Goal: Information Seeking & Learning: Learn about a topic

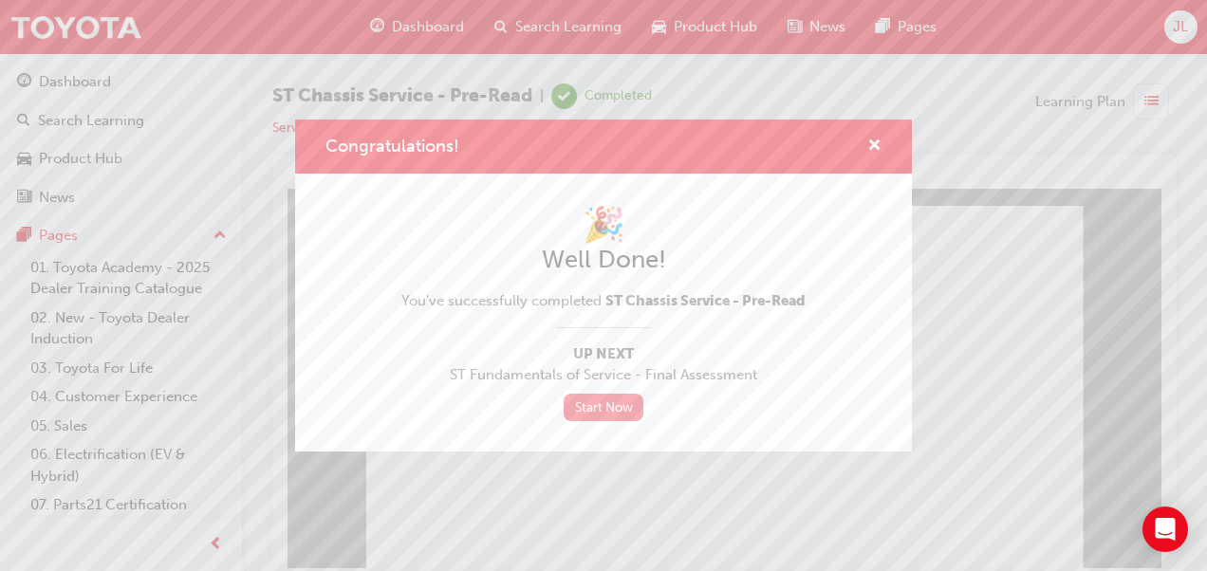
click at [621, 414] on link "Start Now" at bounding box center [604, 408] width 80 height 28
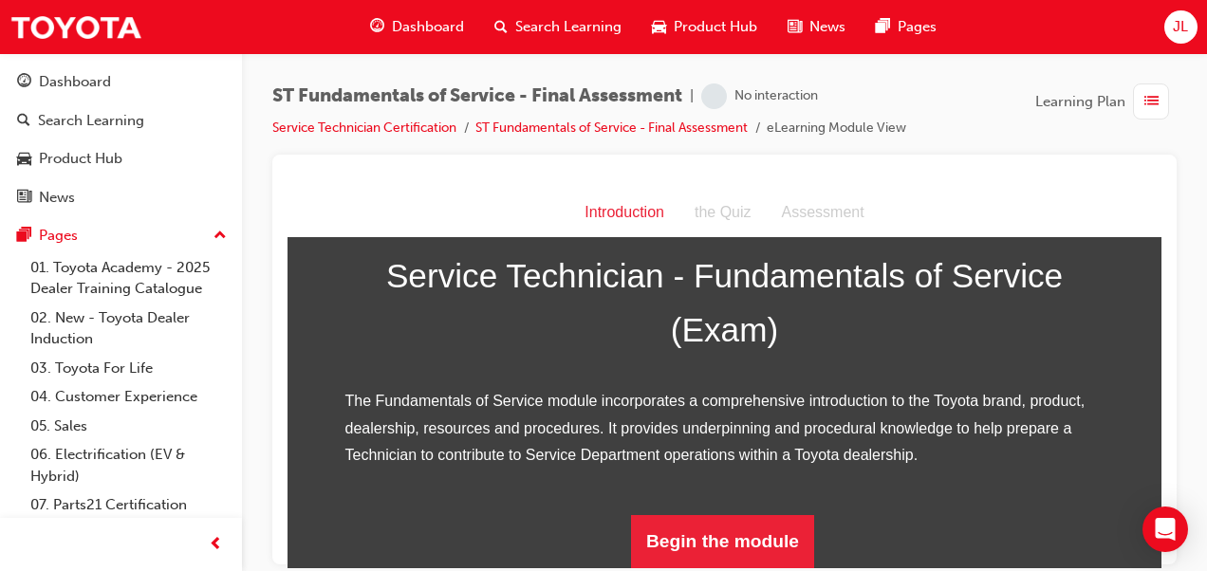
scroll to position [307, 0]
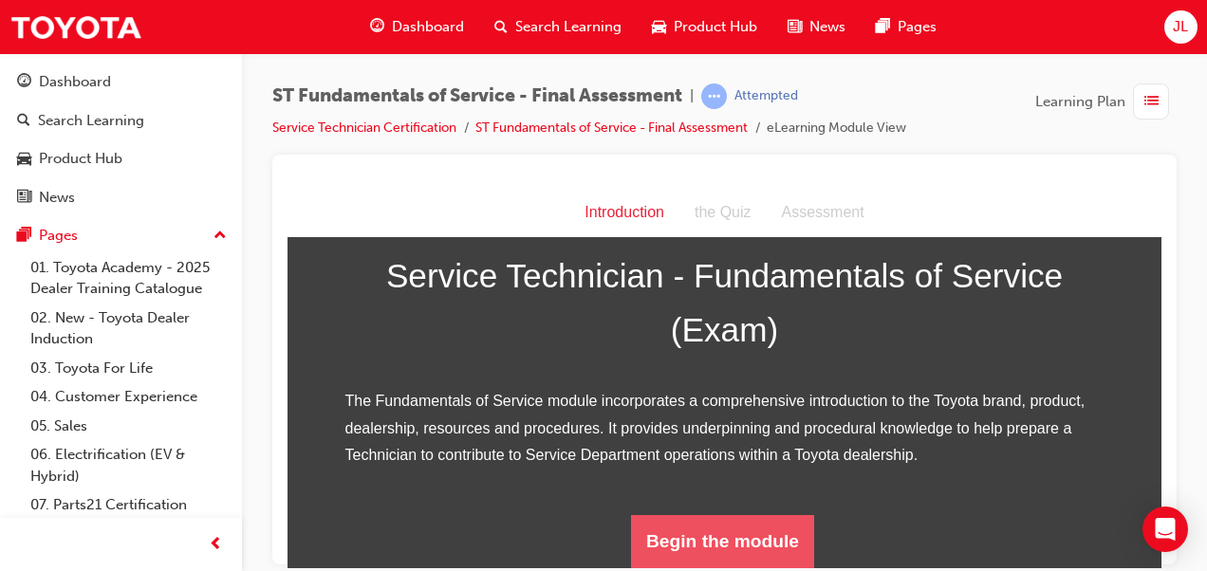
click at [713, 534] on button "Begin the module" at bounding box center [722, 540] width 183 height 53
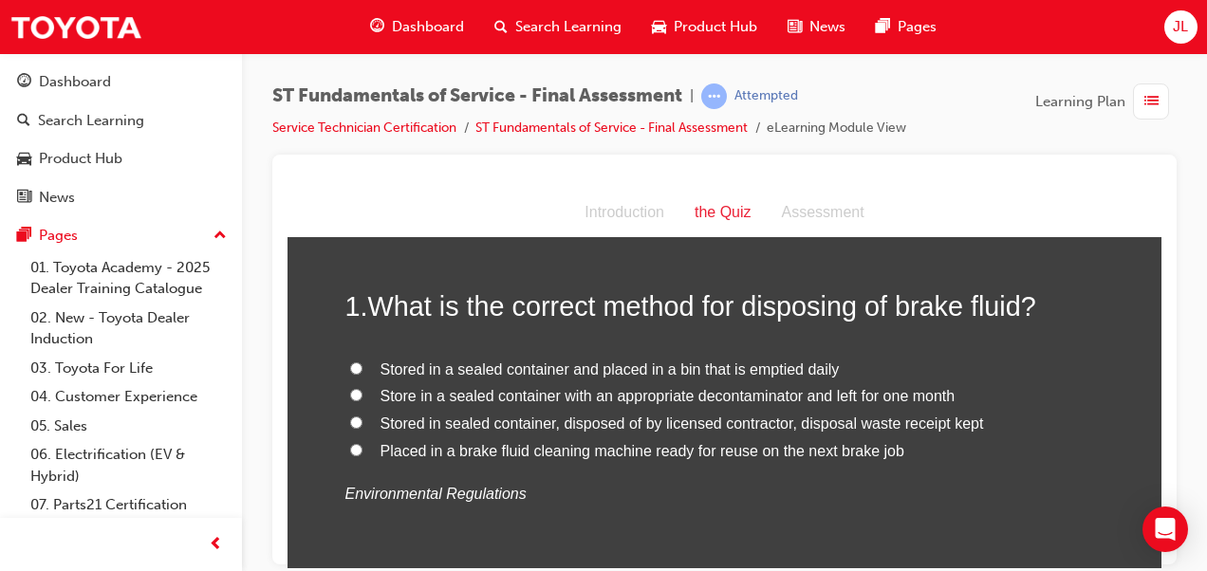
scroll to position [72, 0]
click at [354, 400] on label "Store in a sealed container with an appropriate decontaminator and left for one…" at bounding box center [724, 395] width 759 height 28
click at [354, 399] on input "Store in a sealed container with an appropriate decontaminator and left for one…" at bounding box center [356, 393] width 12 height 12
radio input "true"
click at [352, 422] on input "Stored in sealed container, disposed of by licensed contractor, disposal waste …" at bounding box center [356, 421] width 12 height 12
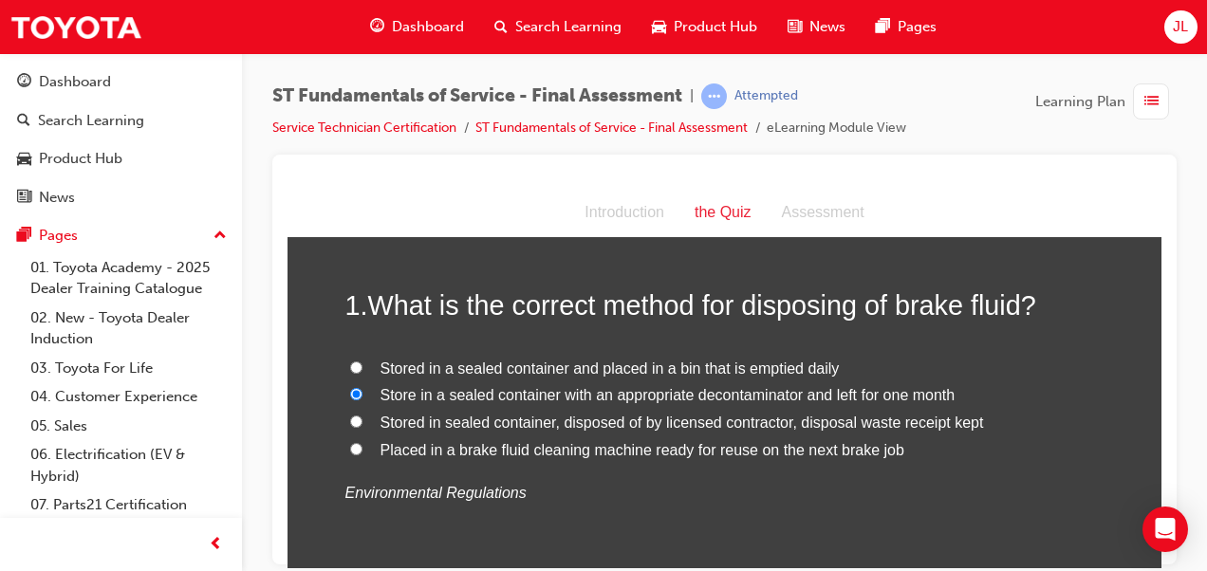
radio input "true"
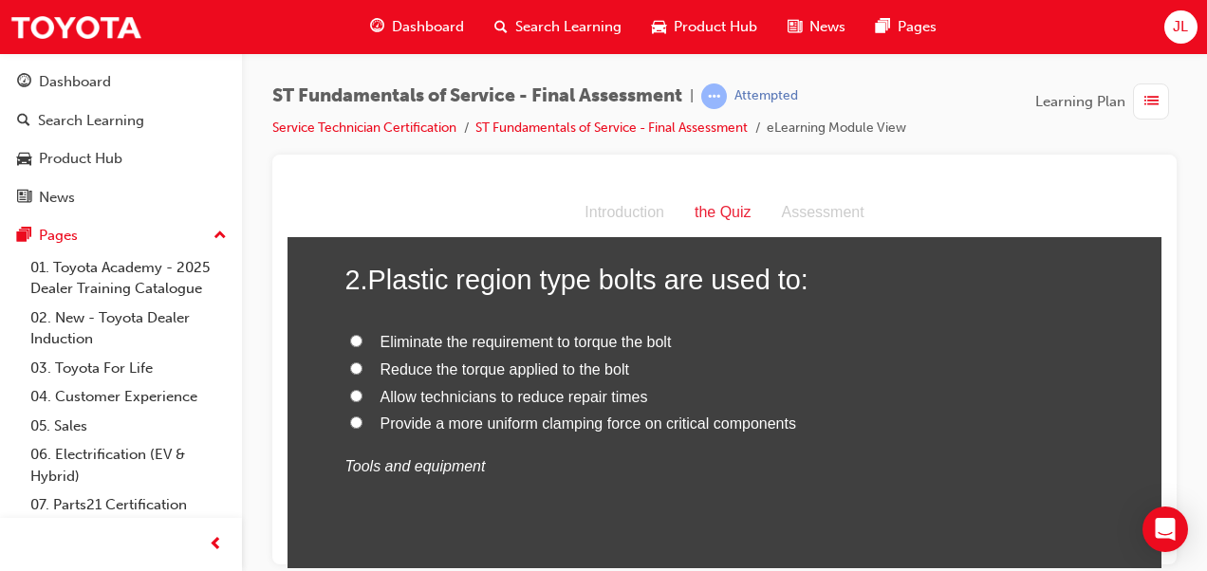
scroll to position [498, 0]
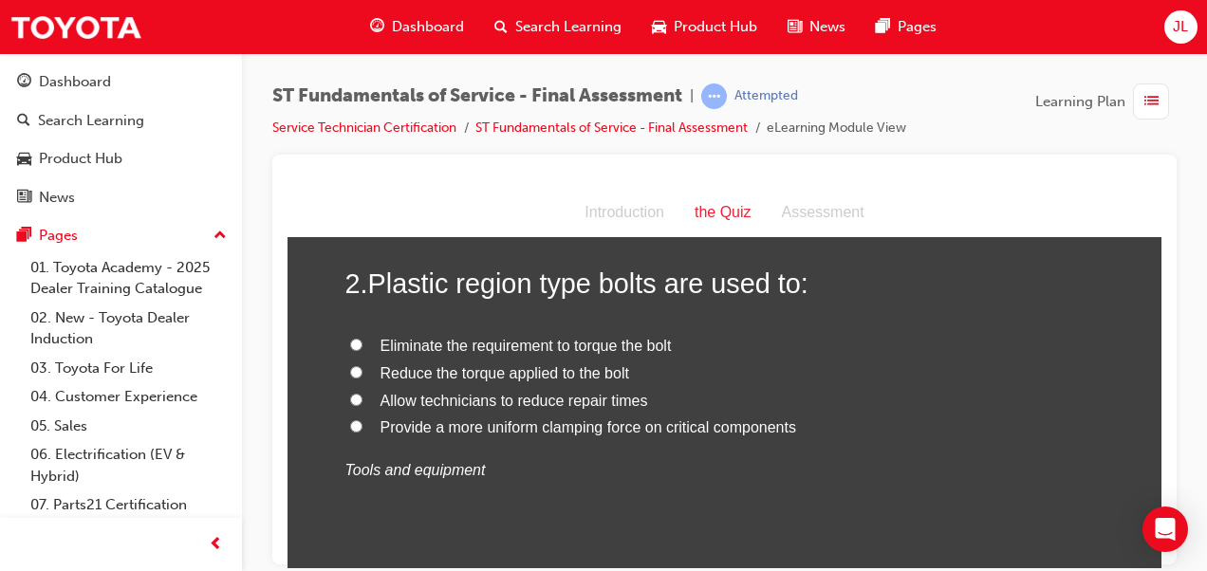
click at [350, 426] on input "Provide a more uniform clamping force on critical components" at bounding box center [356, 425] width 12 height 12
radio input "true"
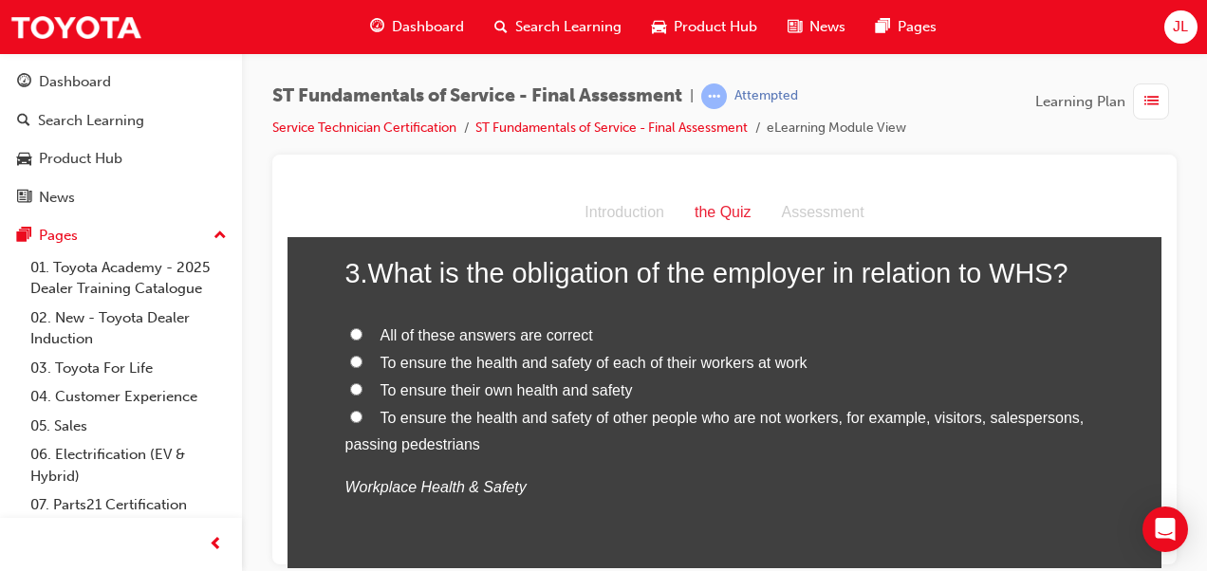
scroll to position [888, 0]
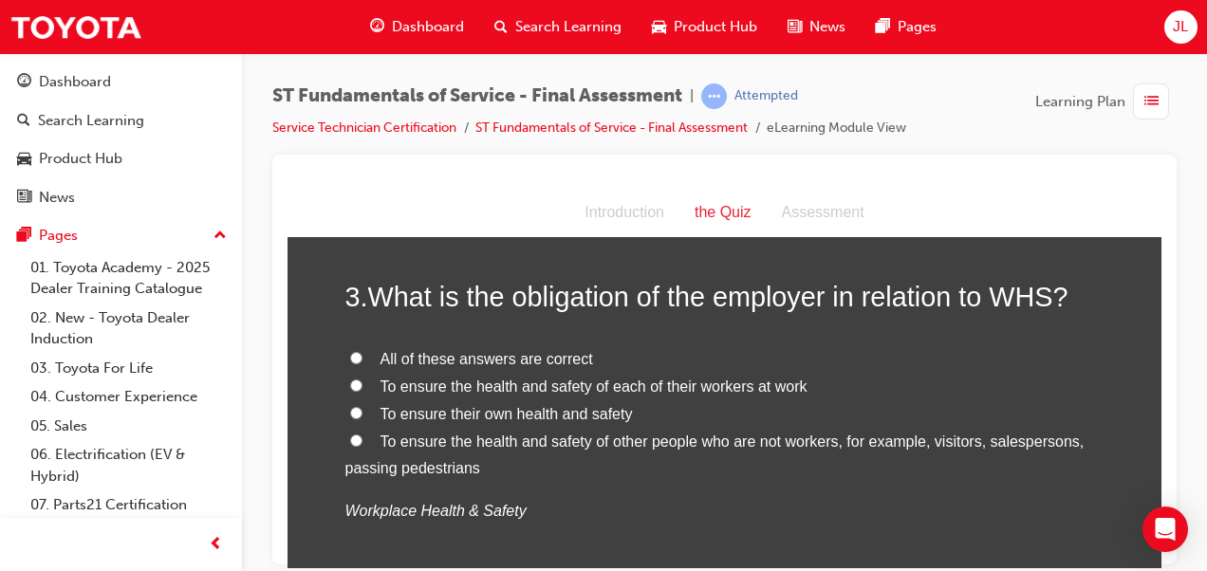
click at [360, 355] on label "All of these answers are correct" at bounding box center [724, 359] width 759 height 28
click at [360, 355] on input "All of these answers are correct" at bounding box center [356, 357] width 12 height 12
radio input "true"
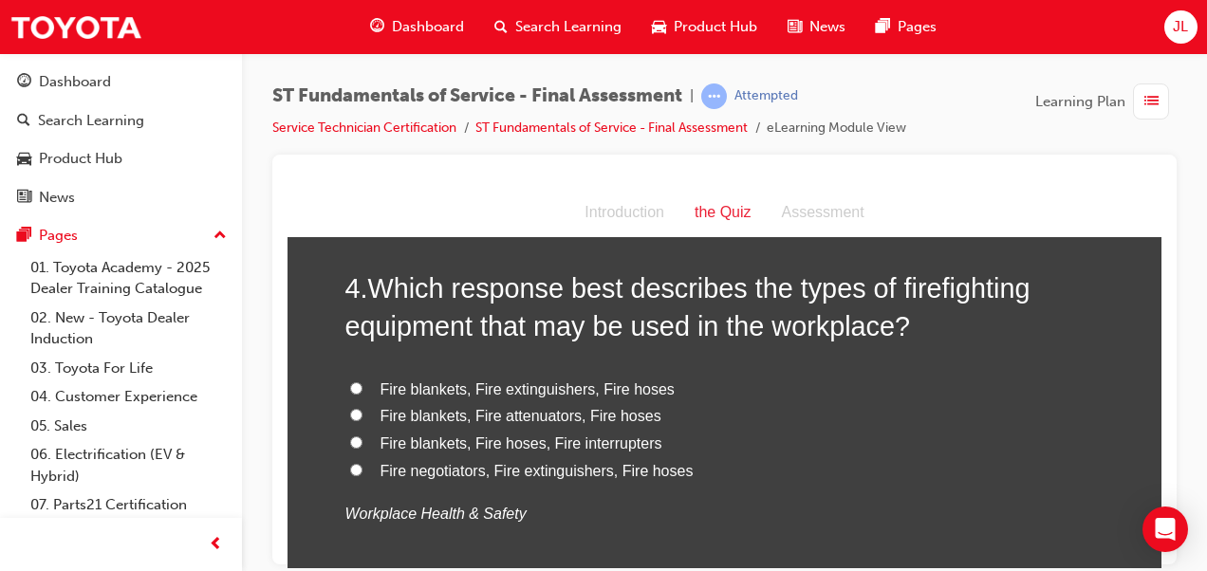
scroll to position [1324, 0]
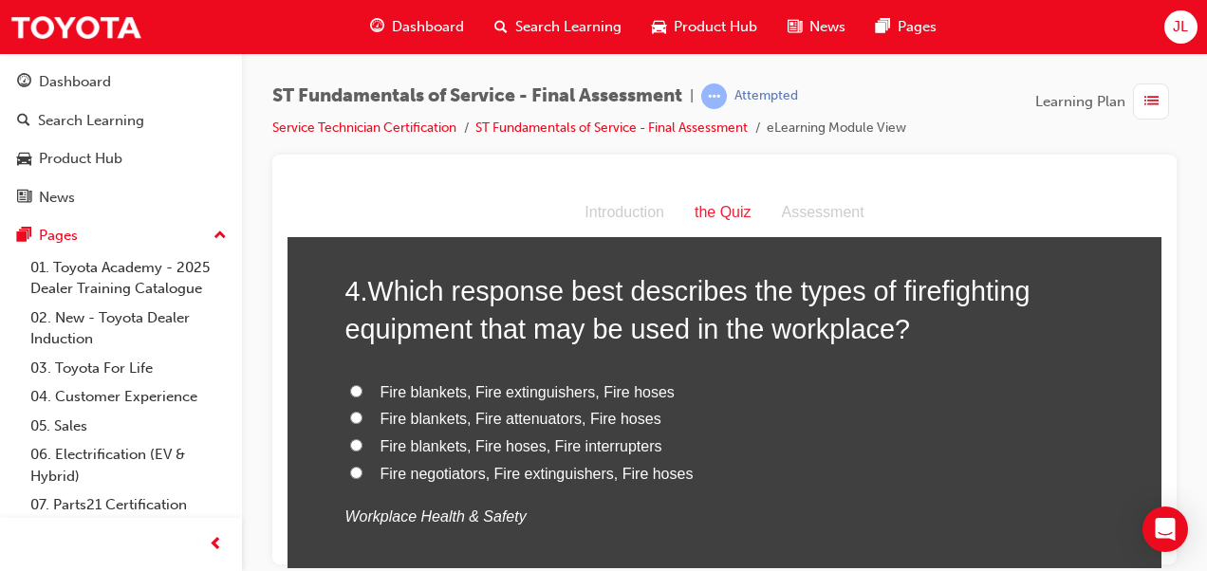
click at [457, 470] on span "Fire negotiators, Fire extinguishers, Fire hoses" at bounding box center [536, 473] width 313 height 16
click at [362, 470] on input "Fire negotiators, Fire extinguishers, Fire hoses" at bounding box center [356, 472] width 12 height 12
radio input "true"
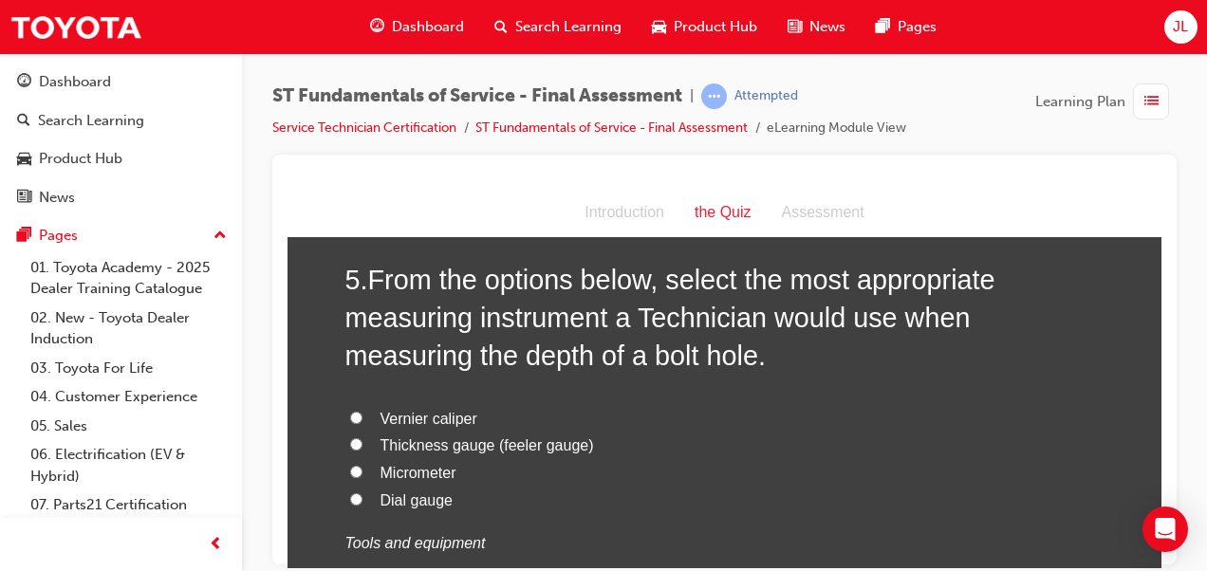
scroll to position [1770, 0]
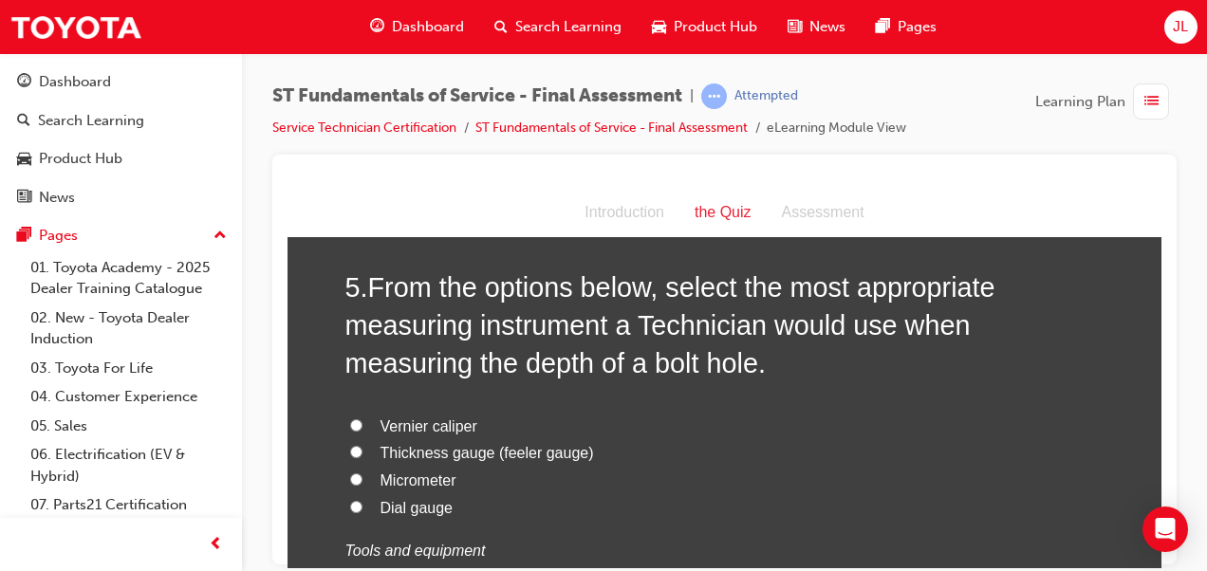
click at [437, 426] on span "Vernier caliper" at bounding box center [428, 425] width 97 height 16
click at [362, 426] on input "Vernier caliper" at bounding box center [356, 424] width 12 height 12
radio input "true"
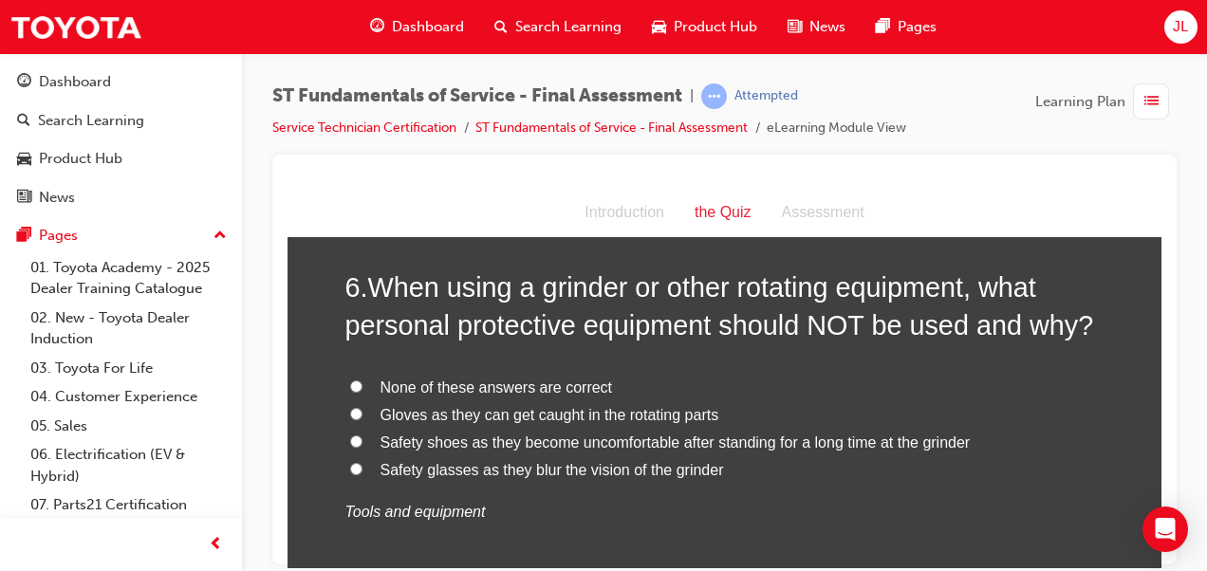
scroll to position [2253, 0]
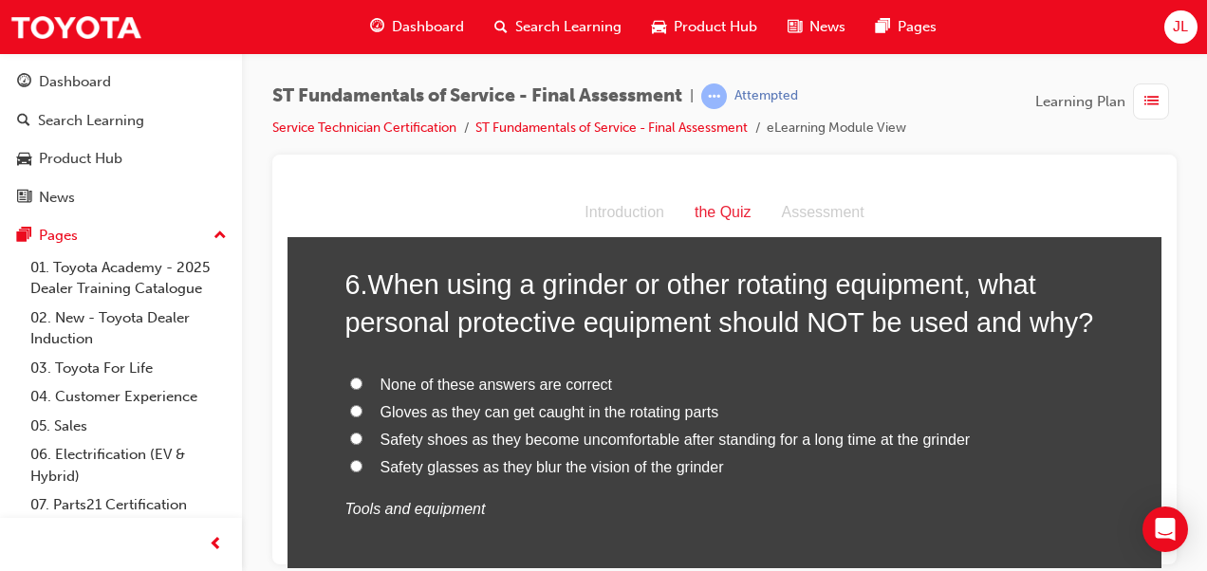
click at [529, 379] on span "None of these answers are correct" at bounding box center [496, 384] width 232 height 16
click at [362, 379] on input "None of these answers are correct" at bounding box center [356, 383] width 12 height 12
radio input "true"
click at [369, 411] on label "Gloves as they can get caught in the rotating parts" at bounding box center [724, 412] width 759 height 28
click at [362, 411] on input "Gloves as they can get caught in the rotating parts" at bounding box center [356, 410] width 12 height 12
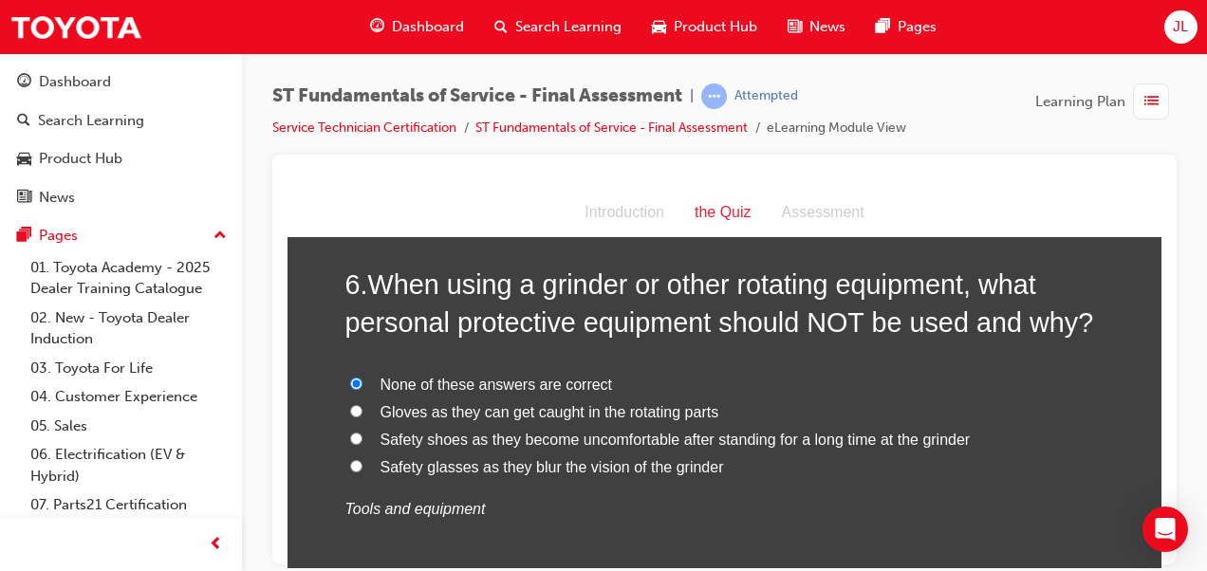
radio input "true"
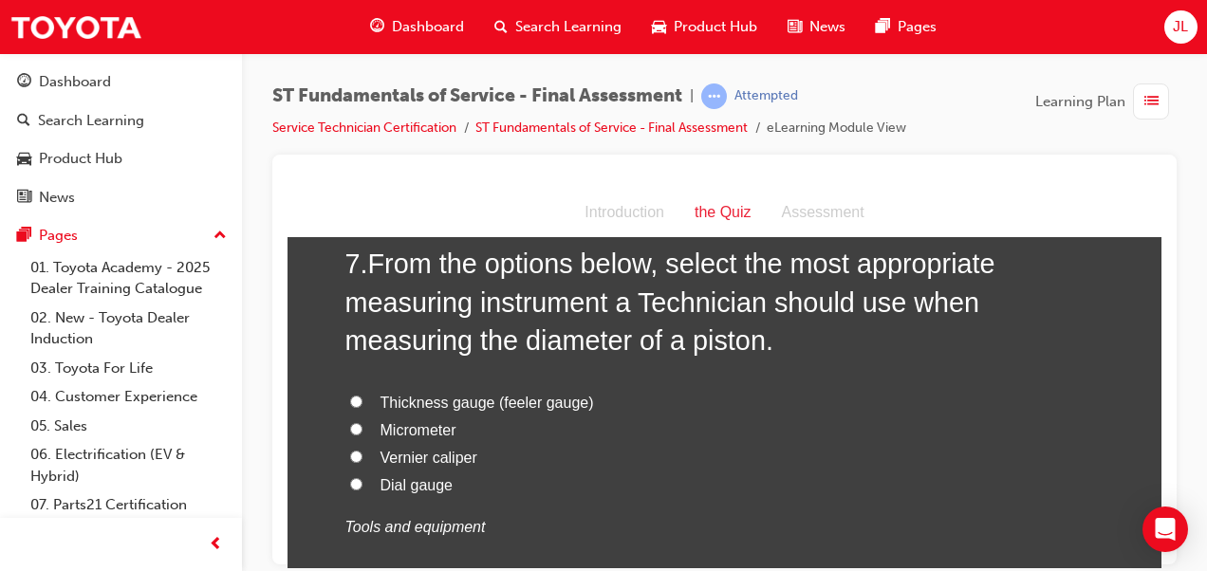
scroll to position [2717, 0]
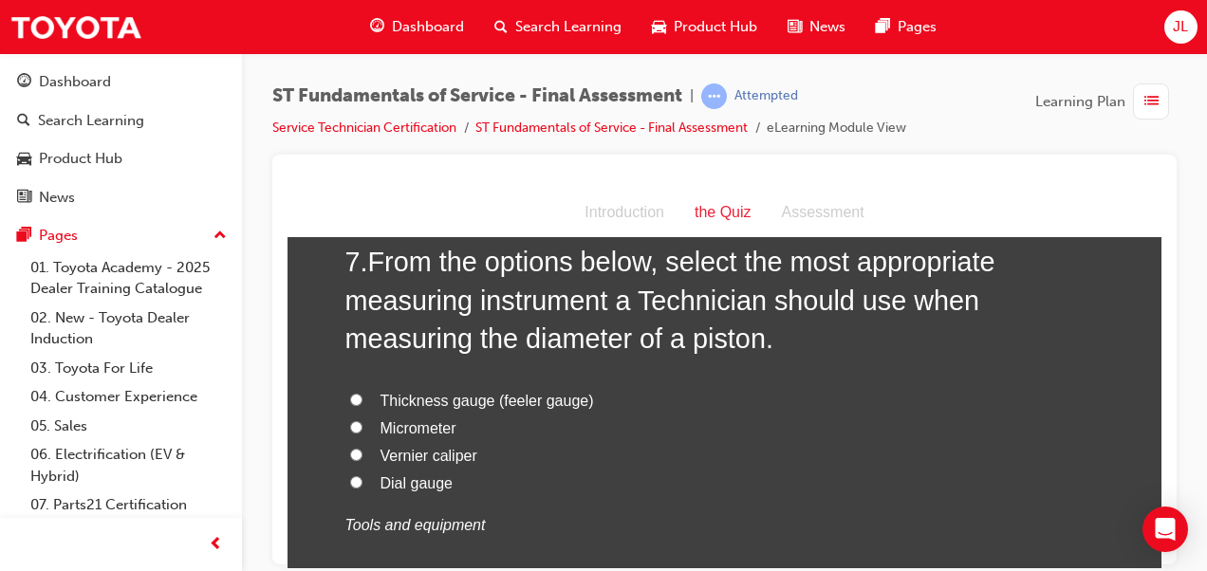
click at [351, 416] on label "Micrometer" at bounding box center [724, 429] width 759 height 28
click at [351, 420] on input "Micrometer" at bounding box center [356, 426] width 12 height 12
radio input "true"
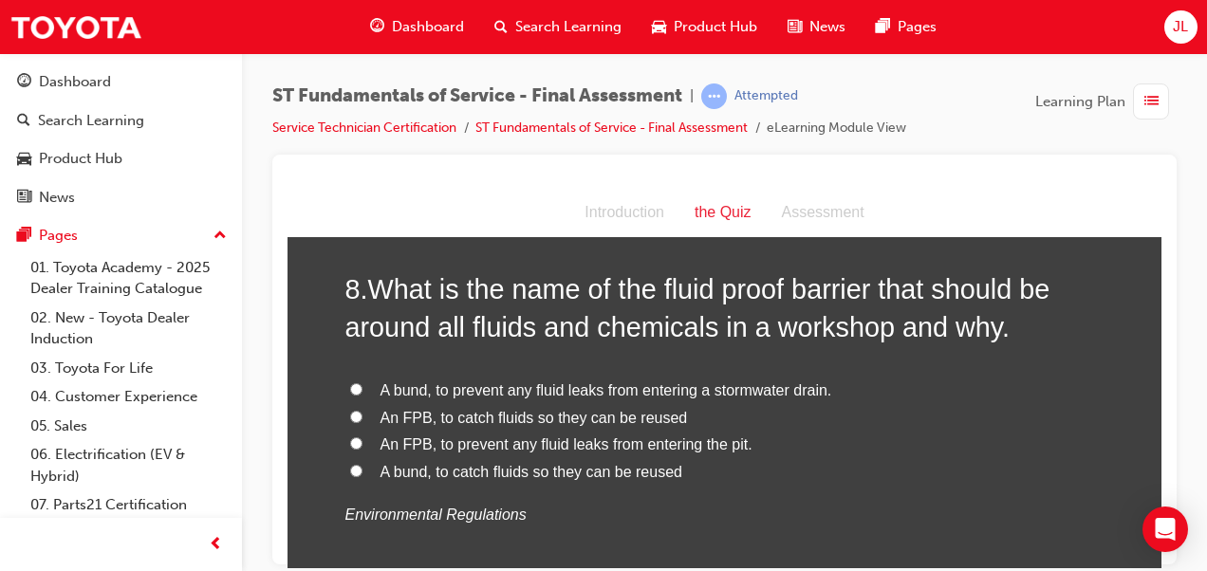
scroll to position [3170, 0]
click at [618, 387] on span "A bund, to prevent any fluid leaks from entering a stormwater drain." at bounding box center [606, 388] width 452 height 16
click at [362, 387] on input "A bund, to prevent any fluid leaks from entering a stormwater drain." at bounding box center [356, 387] width 12 height 12
radio input "true"
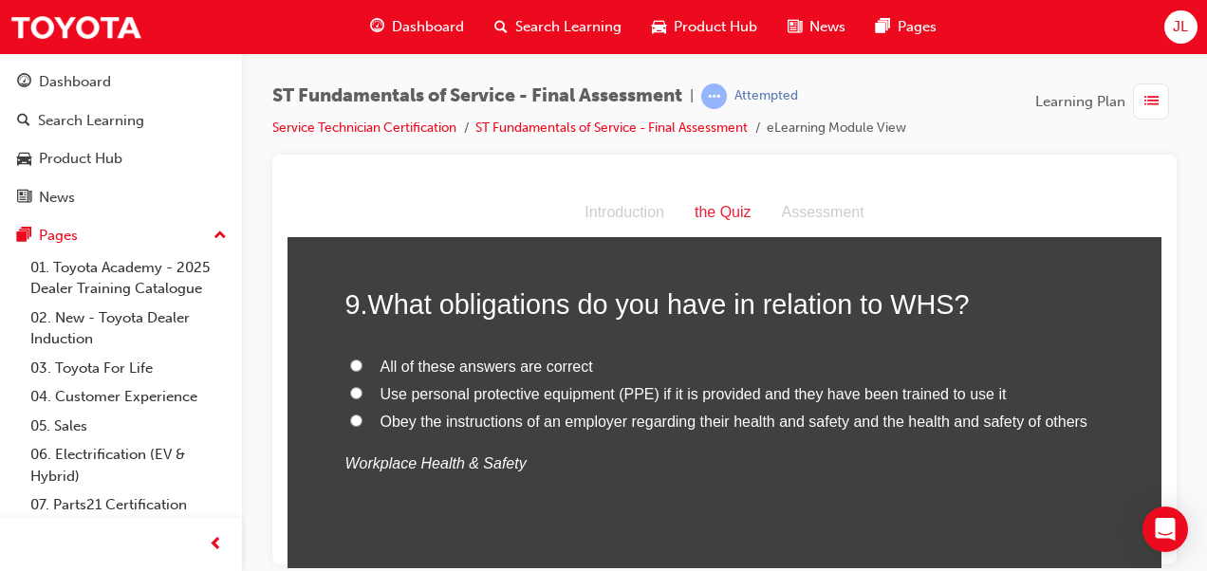
scroll to position [3600, 0]
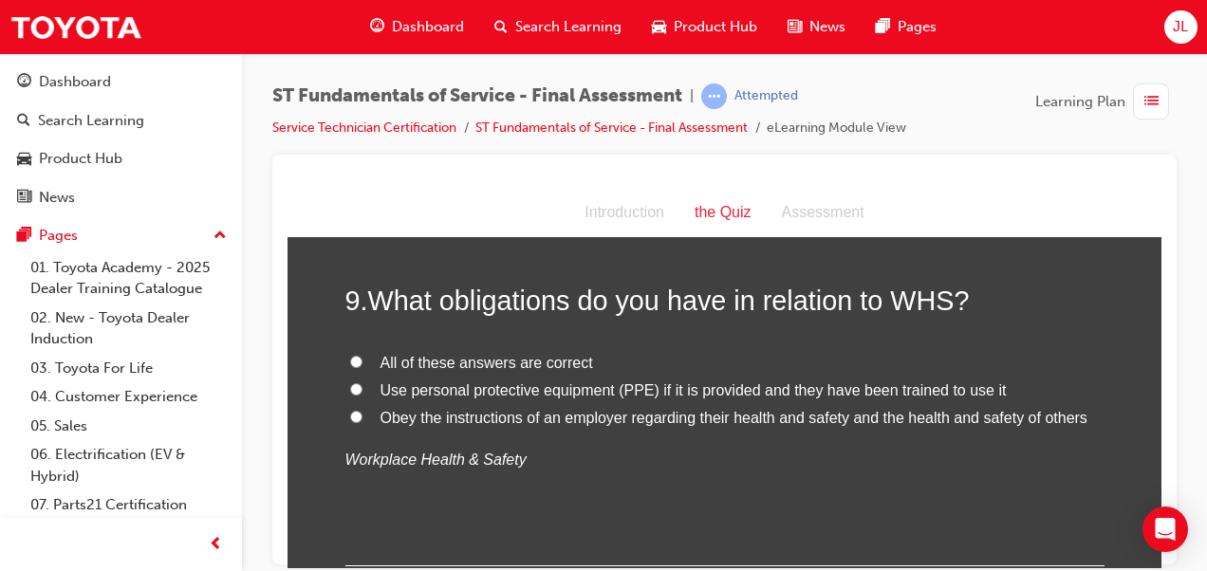
click at [493, 354] on span "All of these answers are correct" at bounding box center [486, 362] width 213 height 16
click at [362, 355] on input "All of these answers are correct" at bounding box center [356, 361] width 12 height 12
radio input "true"
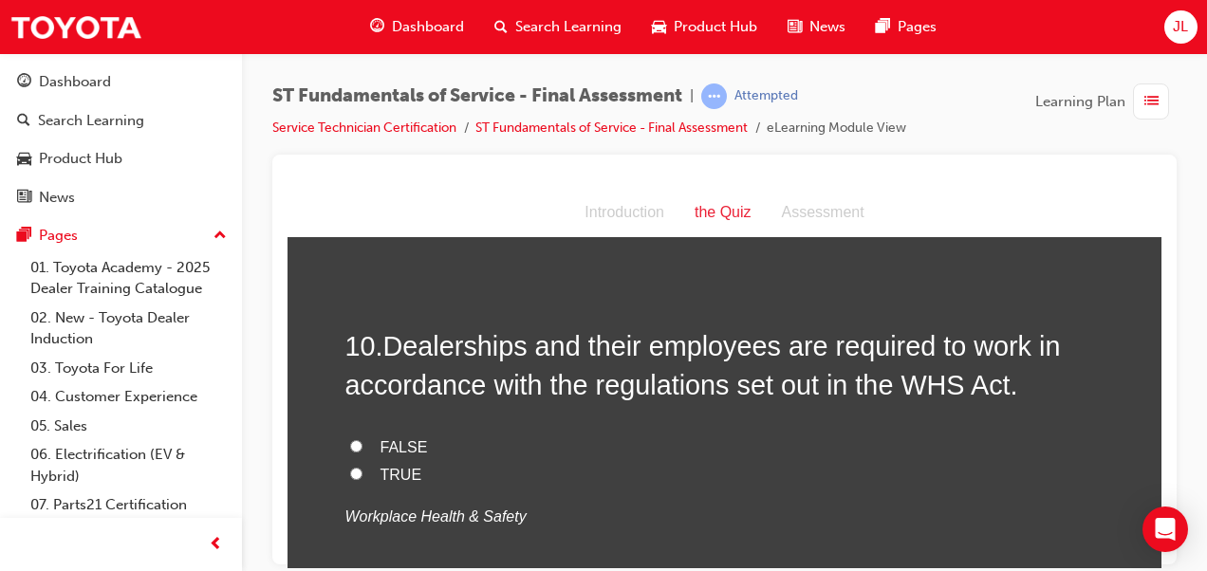
scroll to position [3938, 0]
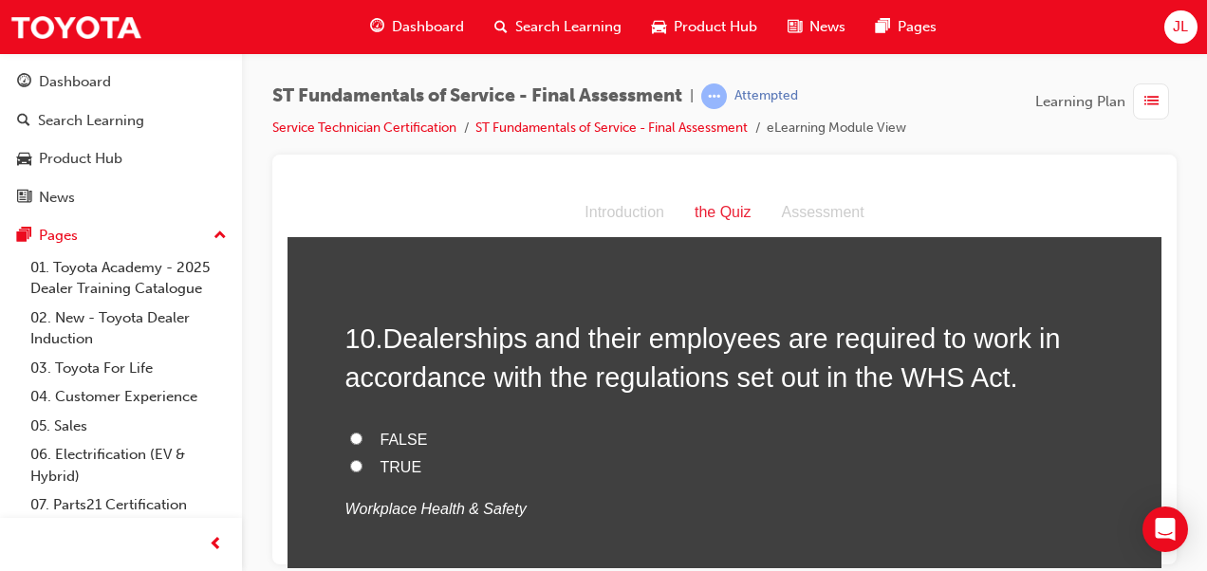
click at [381, 465] on span "TRUE" at bounding box center [401, 466] width 42 height 16
click at [362, 465] on input "TRUE" at bounding box center [356, 465] width 12 height 12
radio input "true"
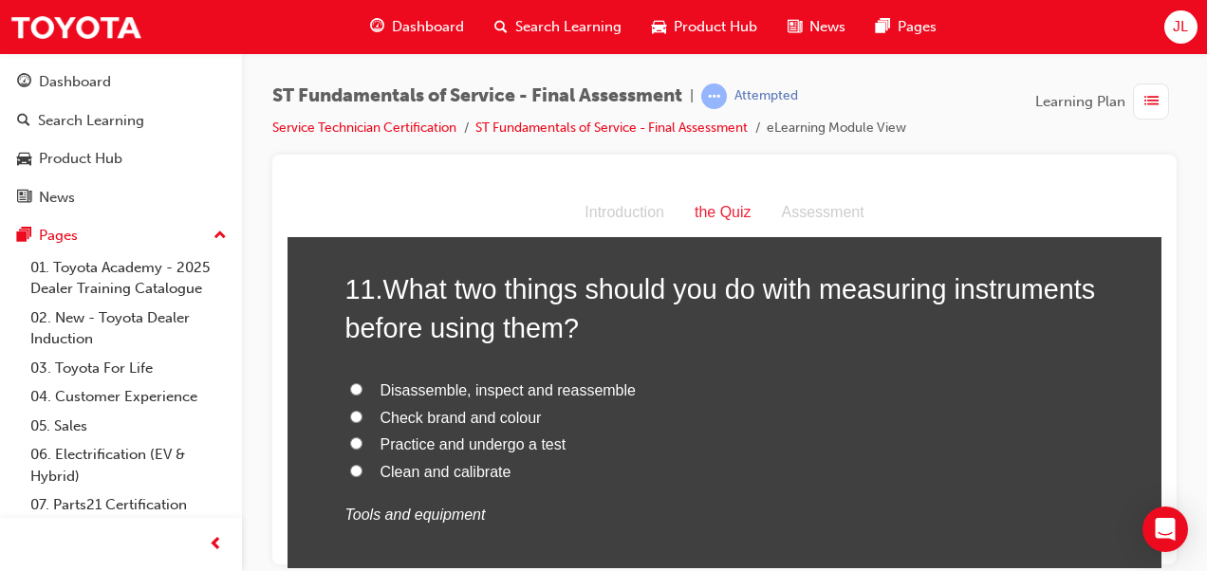
scroll to position [4375, 0]
click at [450, 389] on span "Disassemble, inspect and reassemble" at bounding box center [507, 388] width 255 height 16
click at [362, 389] on input "Disassemble, inspect and reassemble" at bounding box center [356, 387] width 12 height 12
radio input "true"
click at [411, 469] on span "Clean and calibrate" at bounding box center [445, 470] width 131 height 16
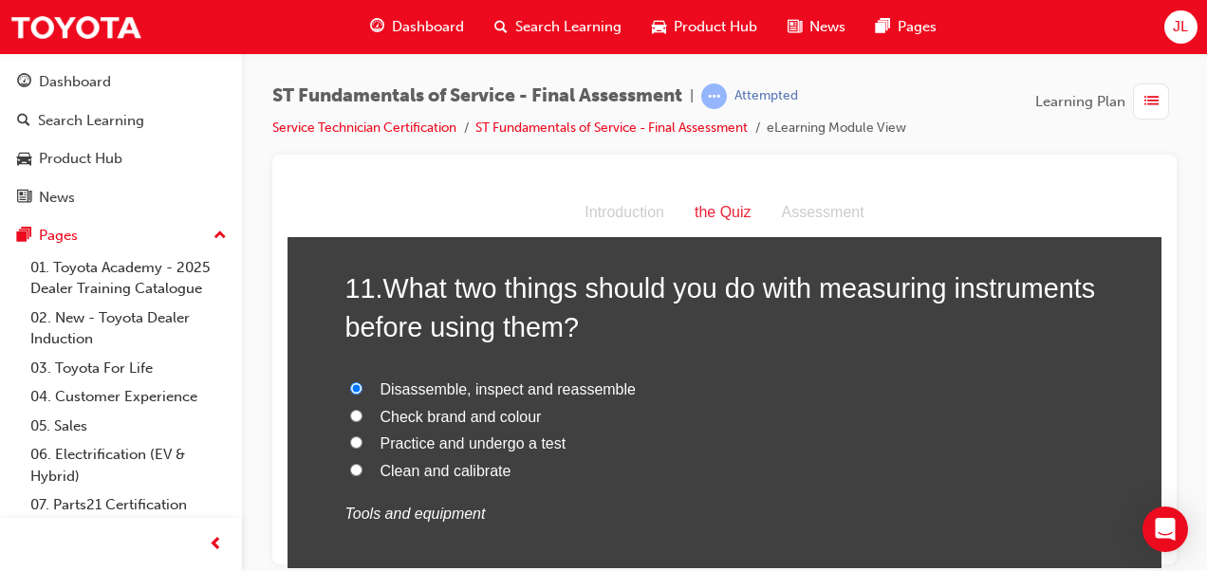
click at [362, 469] on input "Clean and calibrate" at bounding box center [356, 469] width 12 height 12
radio input "true"
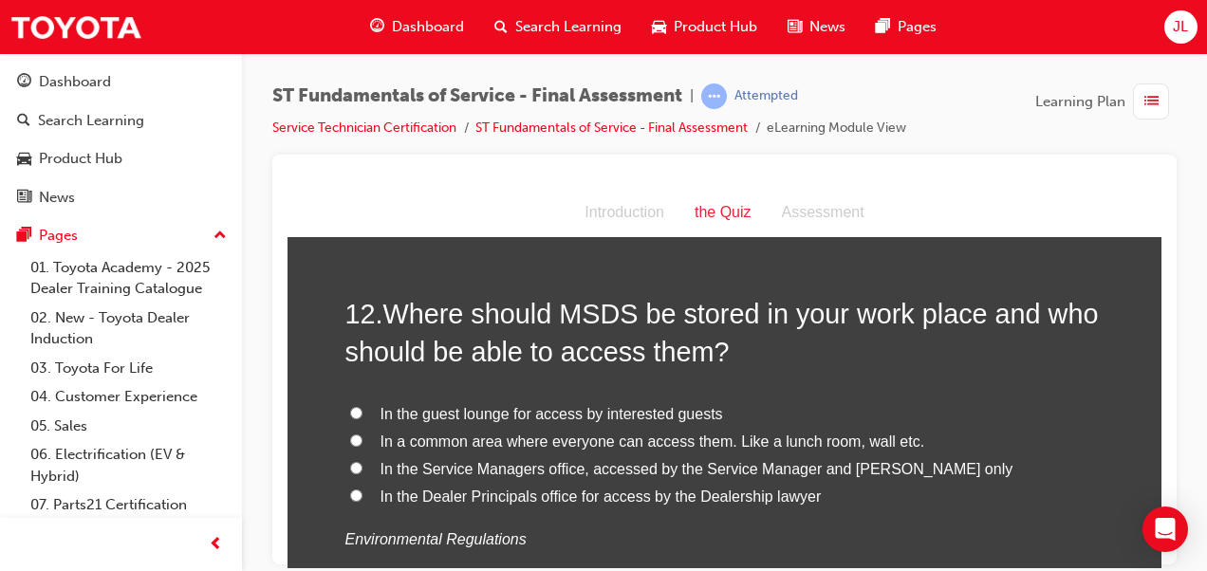
scroll to position [4791, 0]
click at [528, 468] on span "In the Service Managers office, accessed by the Service Manager and [PERSON_NAM…" at bounding box center [696, 469] width 633 height 16
click at [362, 468] on input "In the Service Managers office, accessed by the Service Manager and [PERSON_NAM…" at bounding box center [356, 468] width 12 height 12
radio input "true"
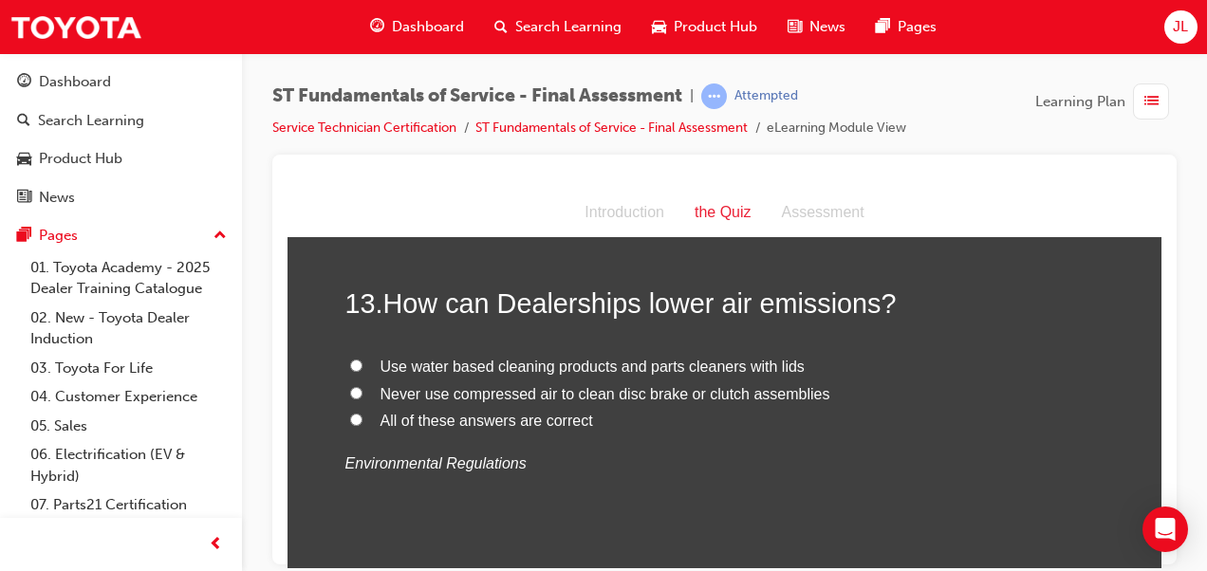
scroll to position [5249, 0]
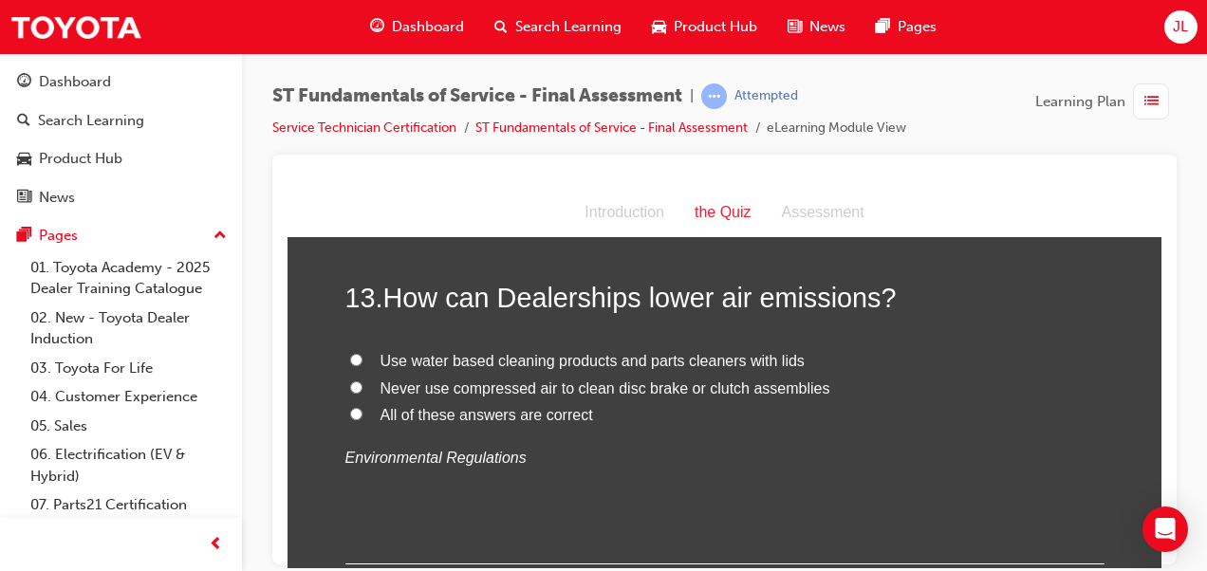
click at [517, 416] on span "All of these answers are correct" at bounding box center [486, 414] width 213 height 16
click at [362, 416] on input "All of these answers are correct" at bounding box center [356, 413] width 12 height 12
radio input "true"
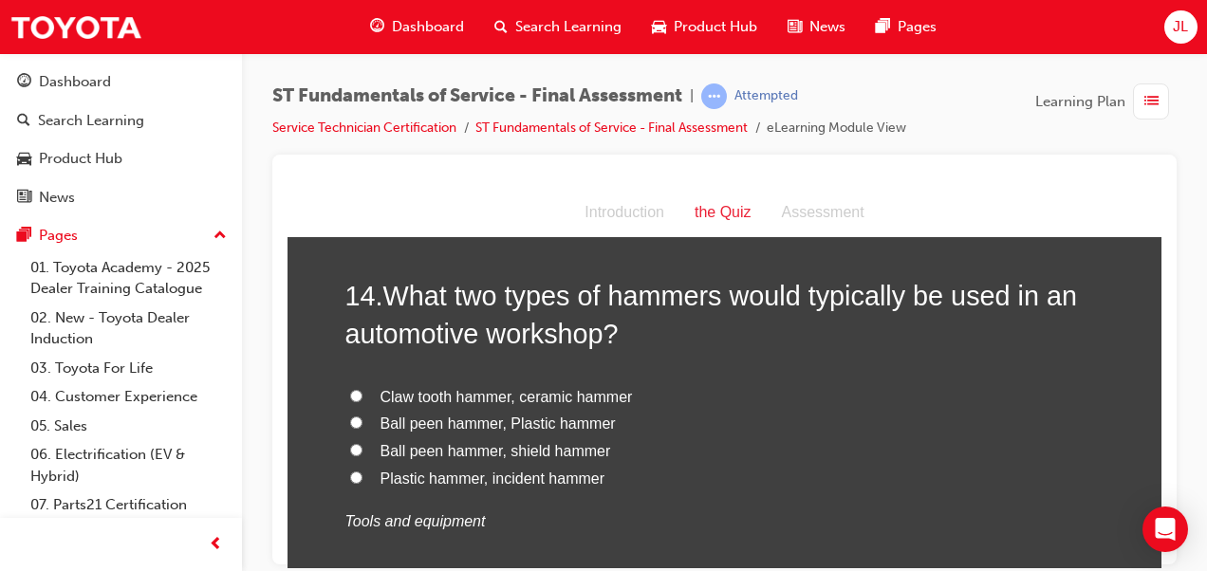
scroll to position [5627, 0]
click at [467, 422] on span "Ball peen hammer, Plastic hammer" at bounding box center [497, 424] width 235 height 16
click at [362, 422] on input "Ball peen hammer, Plastic hammer" at bounding box center [356, 422] width 12 height 12
radio input "true"
click at [474, 448] on span "Ball peen hammer, shield hammer" at bounding box center [495, 451] width 231 height 16
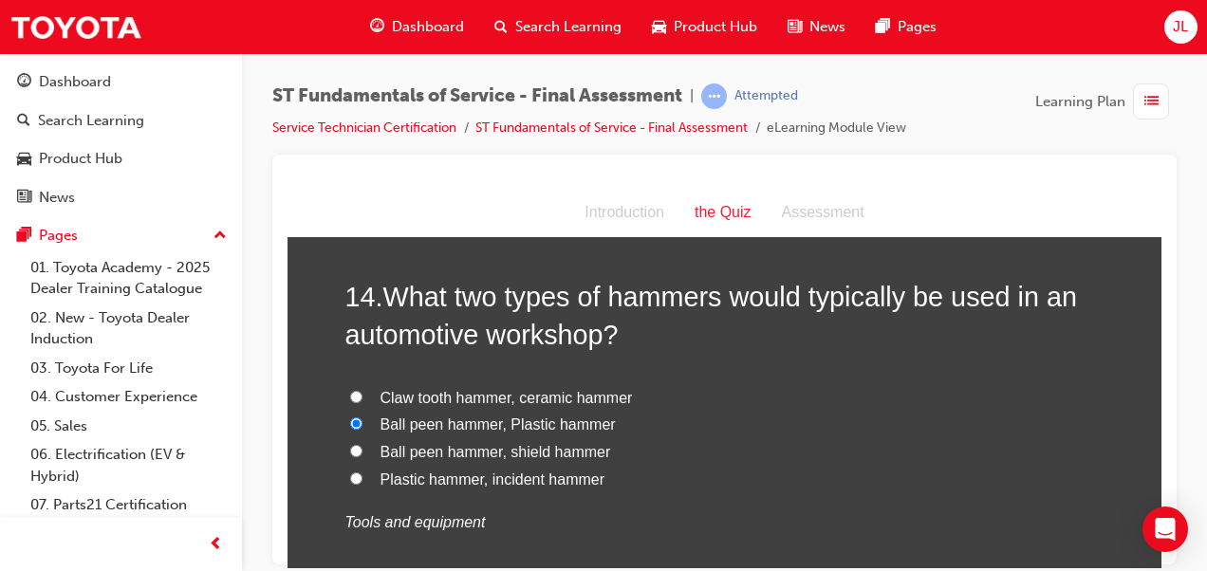
click at [362, 448] on input "Ball peen hammer, shield hammer" at bounding box center [356, 450] width 12 height 12
radio input "true"
click at [505, 416] on span "Ball peen hammer, Plastic hammer" at bounding box center [497, 424] width 235 height 16
click at [362, 416] on input "Ball peen hammer, Plastic hammer" at bounding box center [356, 422] width 12 height 12
radio input "true"
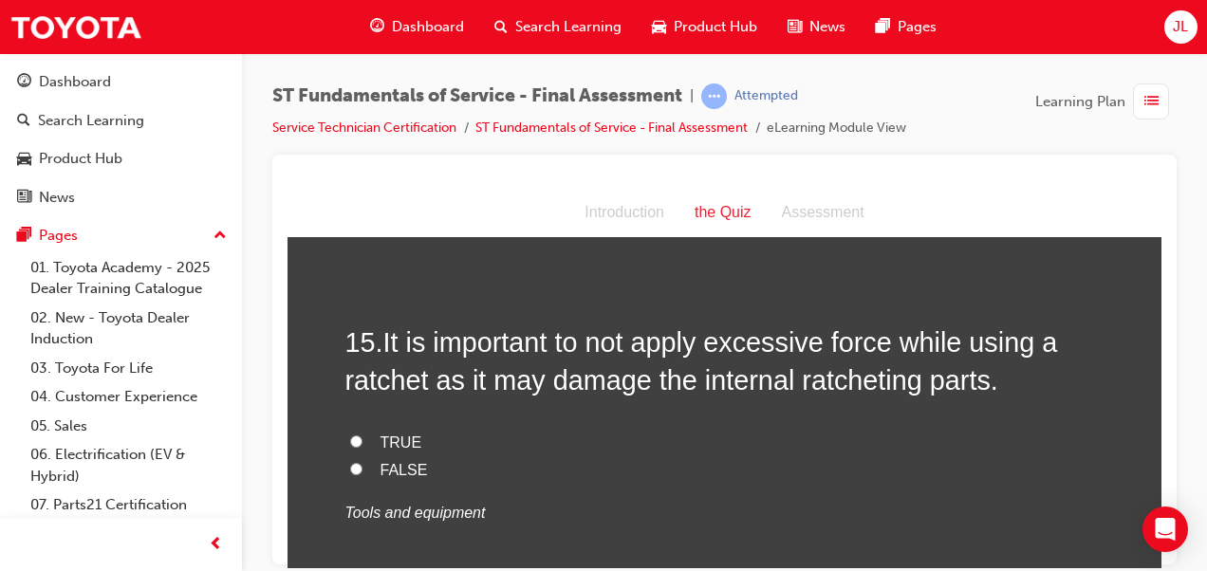
scroll to position [6024, 0]
click at [393, 435] on span "TRUE" at bounding box center [401, 441] width 42 height 16
click at [362, 435] on input "TRUE" at bounding box center [356, 440] width 12 height 12
radio input "true"
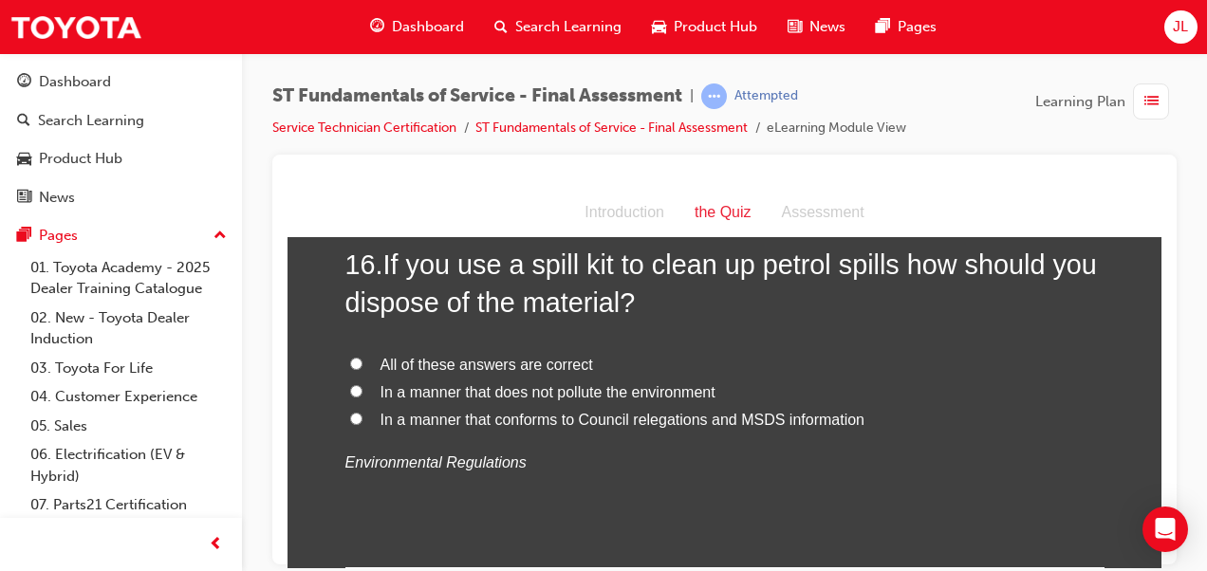
scroll to position [6504, 0]
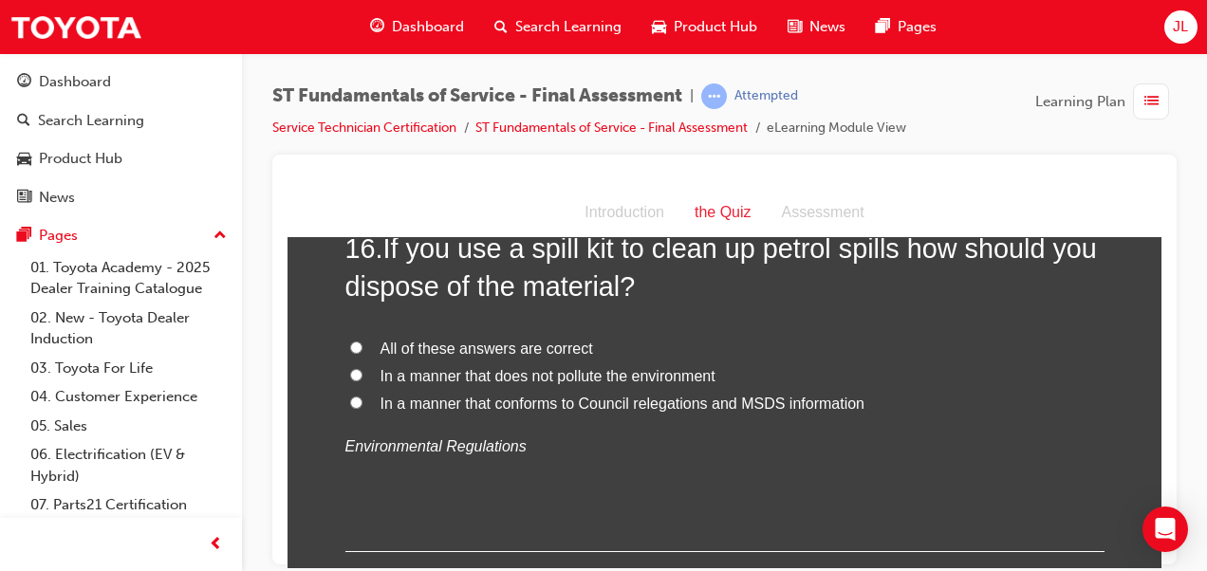
click at [484, 335] on label "All of these answers are correct" at bounding box center [724, 349] width 759 height 28
click at [362, 341] on input "All of these answers are correct" at bounding box center [356, 347] width 12 height 12
radio input "true"
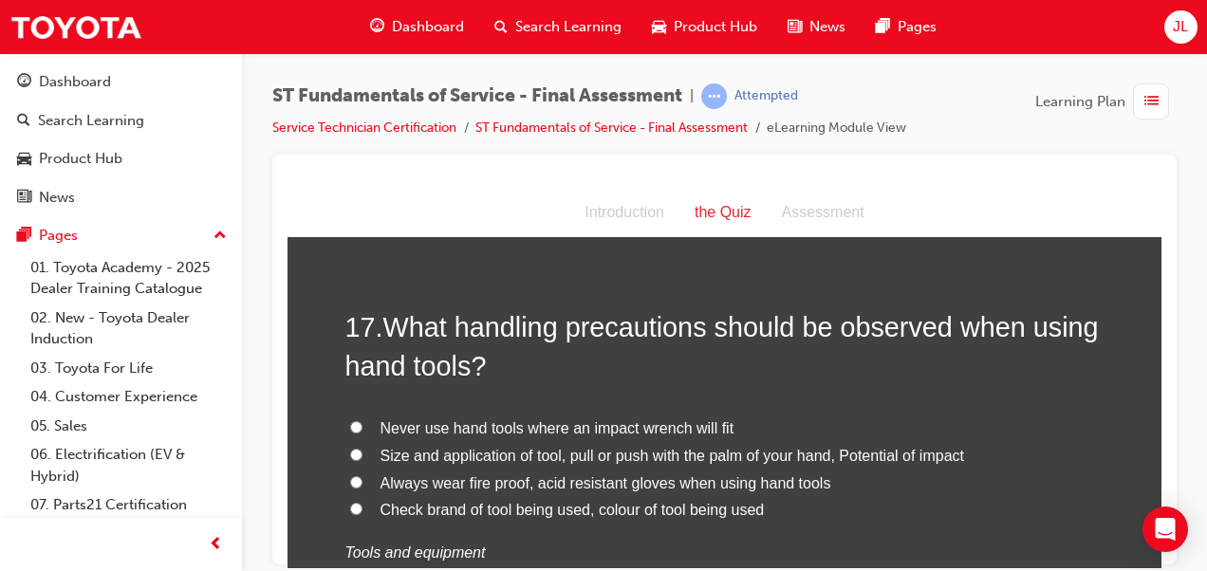
scroll to position [6841, 0]
click at [502, 426] on span "Never use hand tools where an impact wrench will fit" at bounding box center [557, 425] width 354 height 16
click at [362, 426] on input "Never use hand tools where an impact wrench will fit" at bounding box center [356, 424] width 12 height 12
radio input "true"
click at [523, 445] on span "Size and application of tool, pull or push with the palm of your hand, Potentia…" at bounding box center [671, 453] width 583 height 16
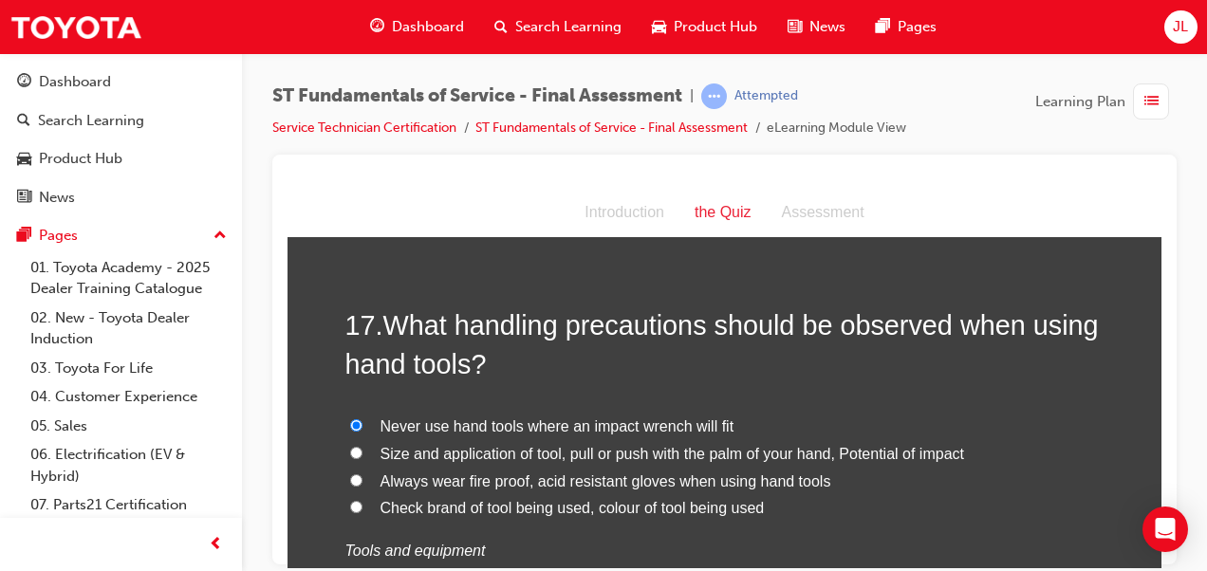
click at [362, 446] on input "Size and application of tool, pull or push with the palm of your hand, Potentia…" at bounding box center [356, 452] width 12 height 12
radio input "true"
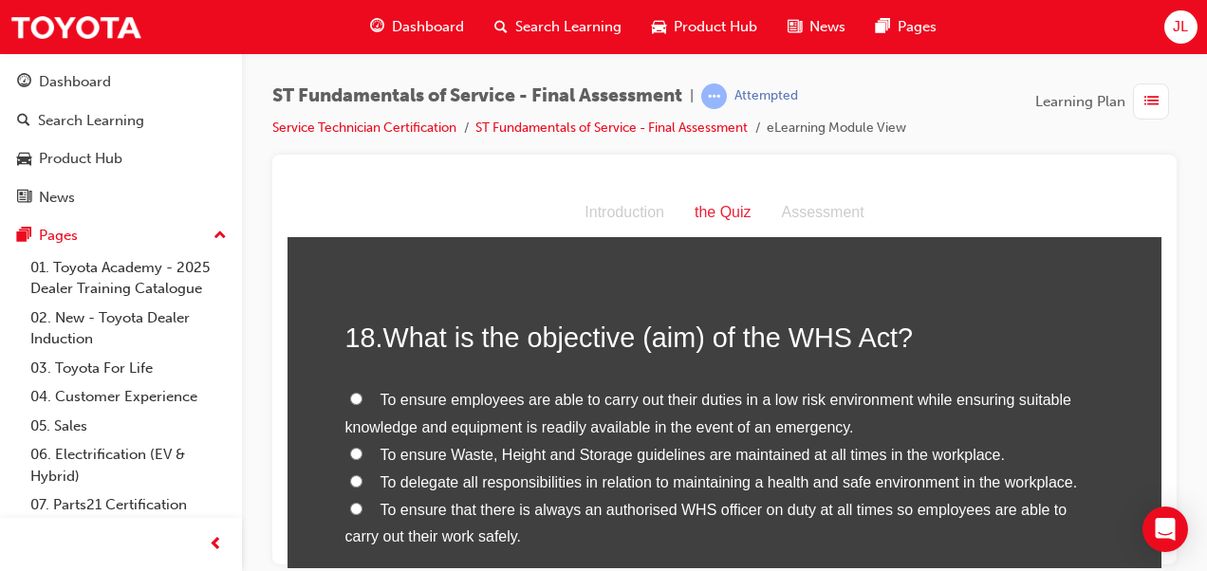
scroll to position [7279, 0]
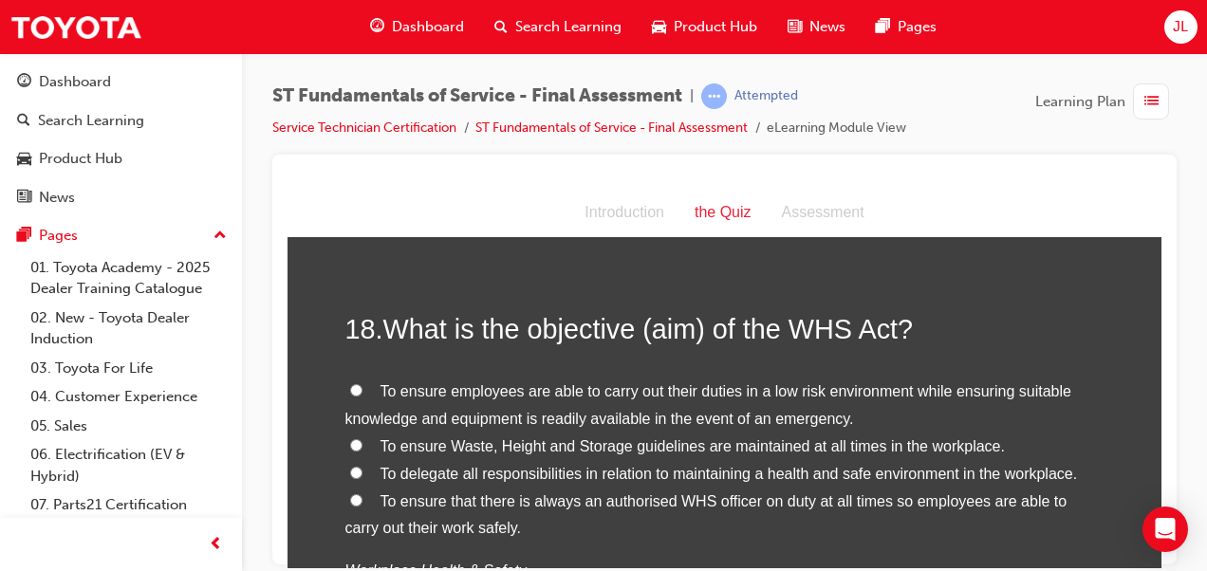
click at [560, 393] on span "To ensure employees are able to carry out their duties in a low risk environmen…" at bounding box center [708, 404] width 726 height 44
click at [362, 393] on input "To ensure employees are able to carry out their duties in a low risk environmen…" at bounding box center [356, 389] width 12 height 12
radio input "true"
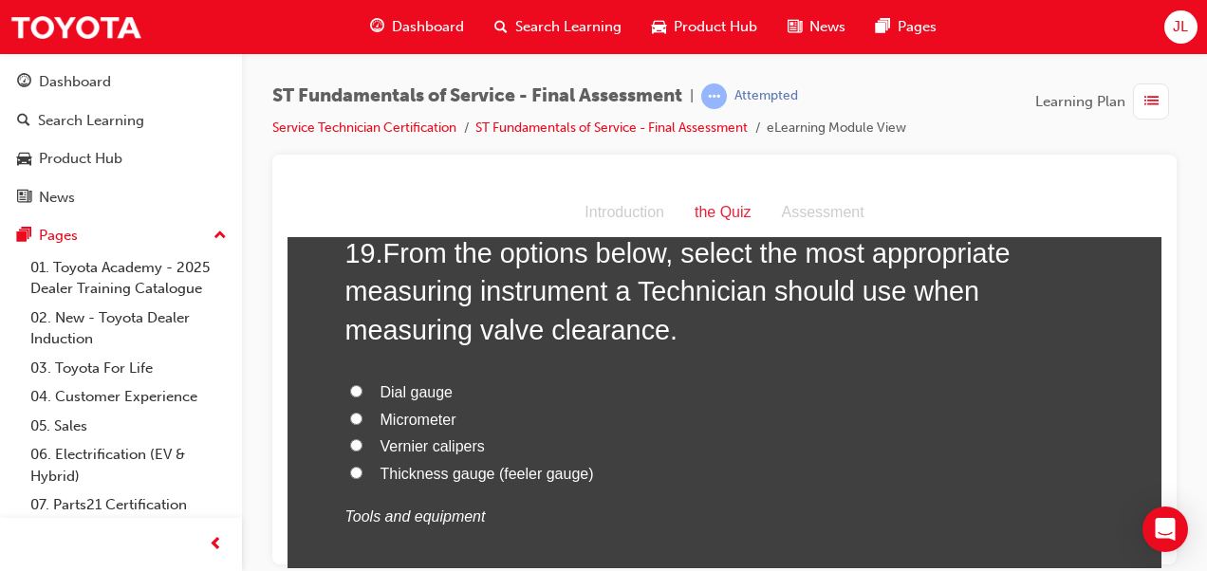
scroll to position [7826, 0]
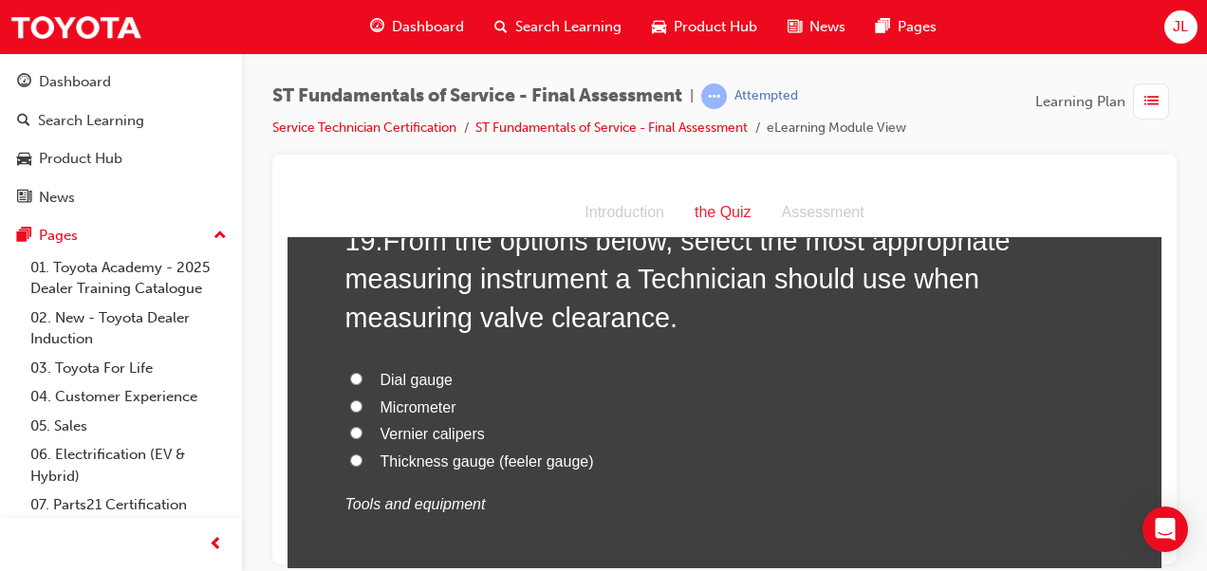
click at [432, 456] on span "Thickness gauge (feeler gauge)" at bounding box center [486, 461] width 213 height 16
click at [362, 456] on input "Thickness gauge (feeler gauge)" at bounding box center [356, 459] width 12 height 12
radio input "true"
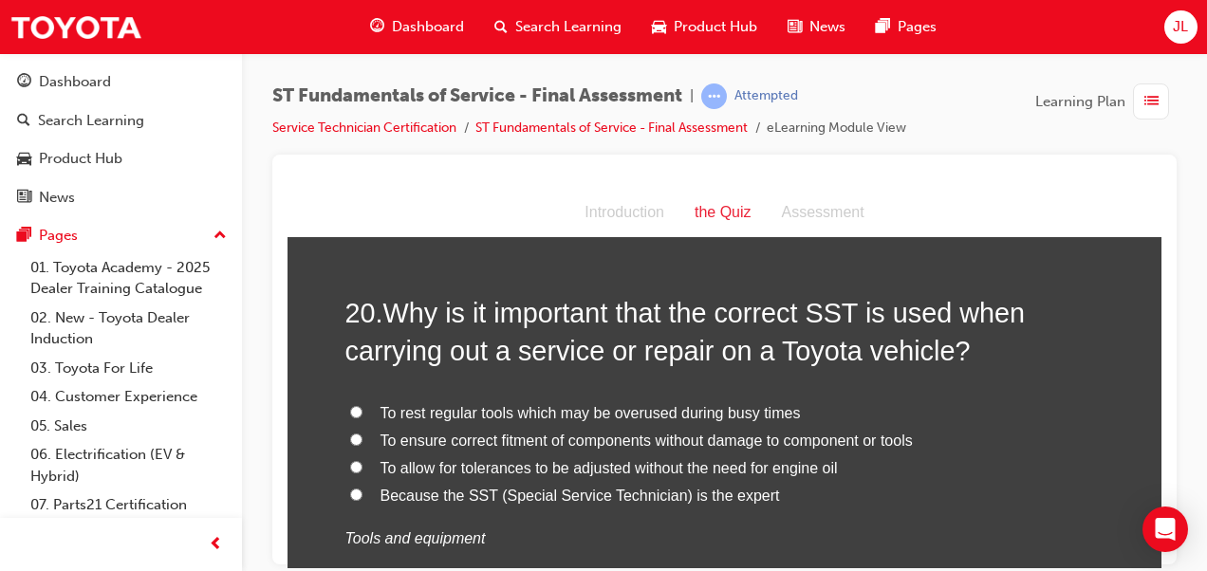
scroll to position [8252, 0]
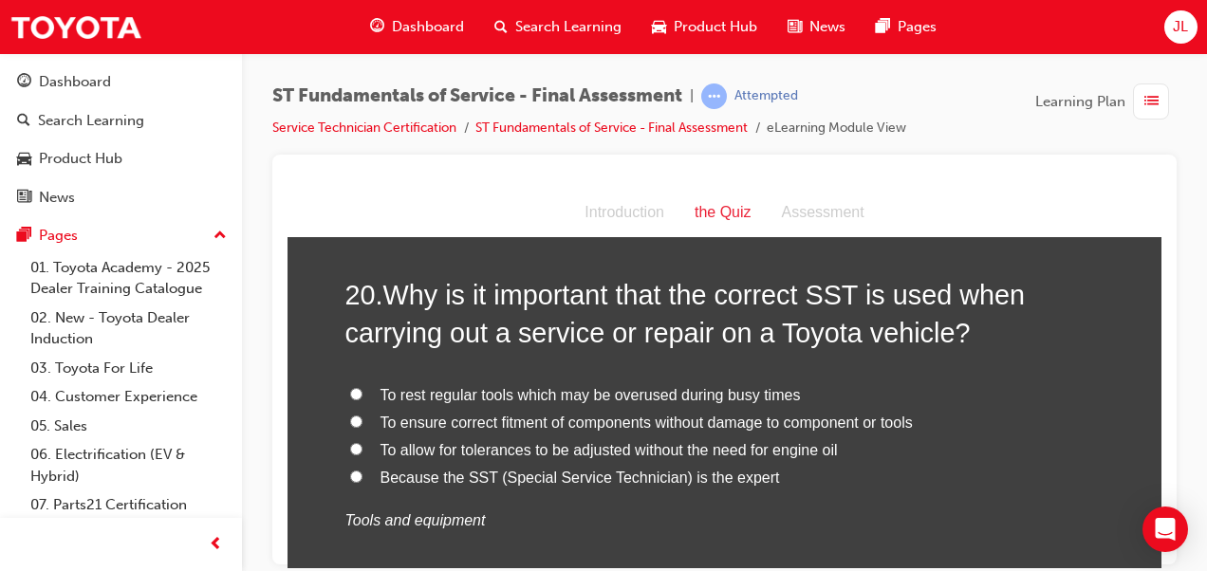
click at [531, 416] on span "To ensure correct fitment of components without damage to component or tools" at bounding box center [646, 422] width 532 height 16
click at [362, 416] on input "To ensure correct fitment of components without damage to component or tools" at bounding box center [356, 421] width 12 height 12
radio input "true"
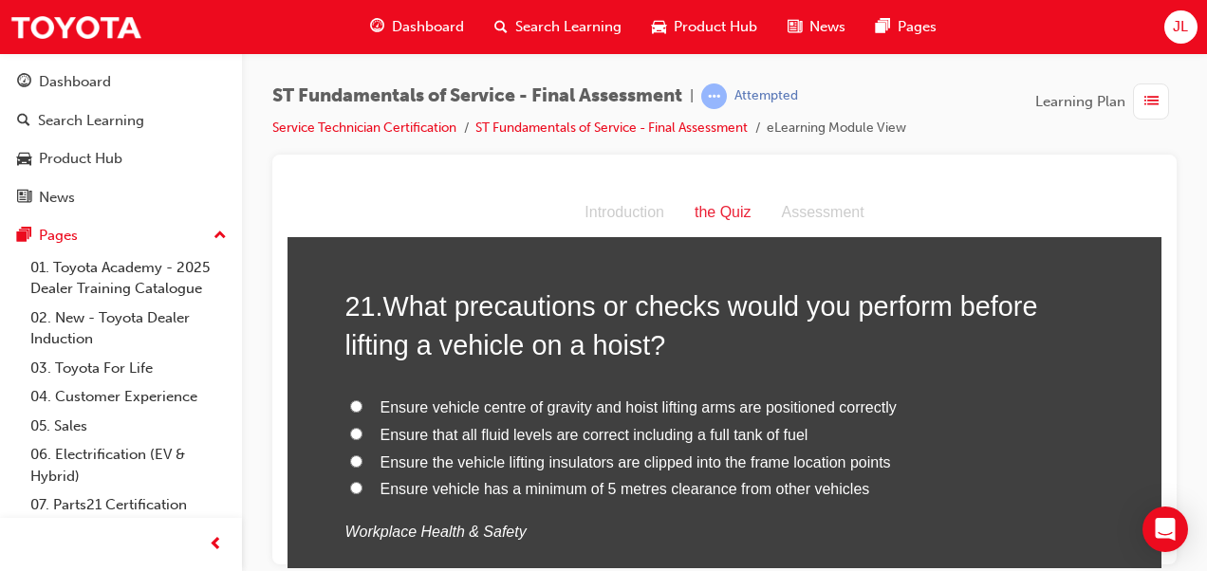
scroll to position [8712, 0]
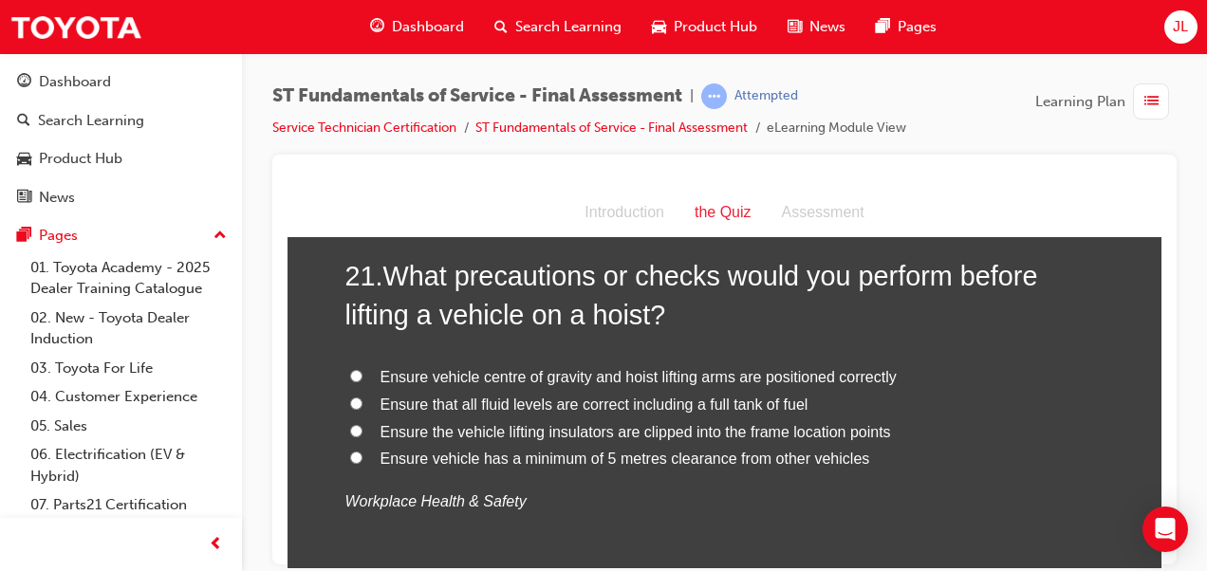
click at [494, 368] on span "Ensure vehicle centre of gravity and hoist lifting arms are positioned correctly" at bounding box center [638, 376] width 516 height 16
click at [362, 369] on input "Ensure vehicle centre of gravity and hoist lifting arms are positioned correctly" at bounding box center [356, 375] width 12 height 12
radio input "true"
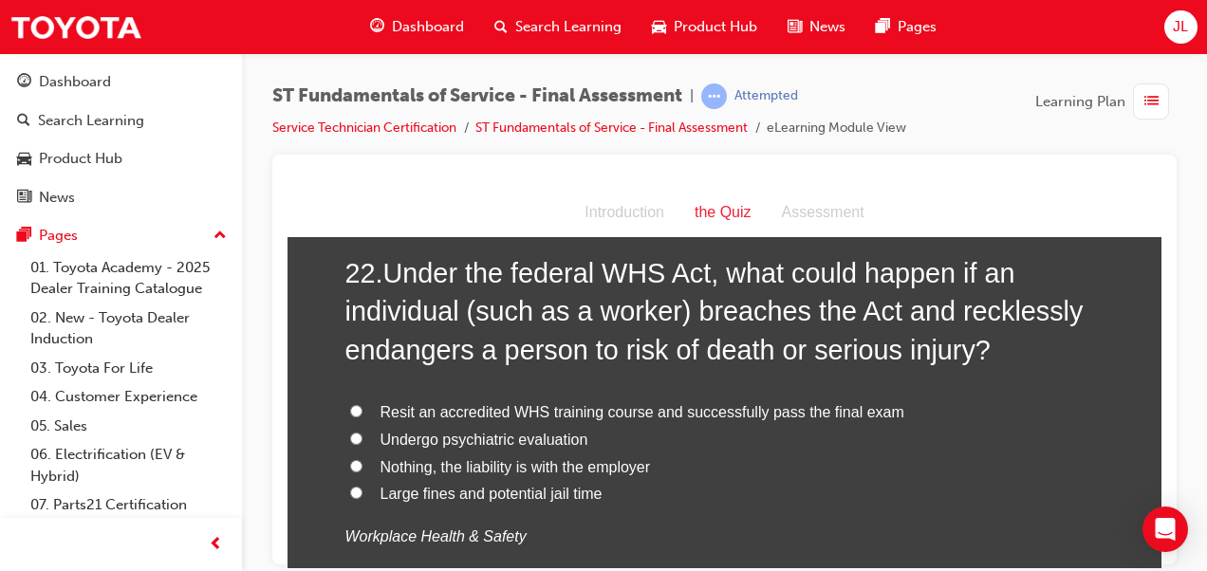
scroll to position [9159, 0]
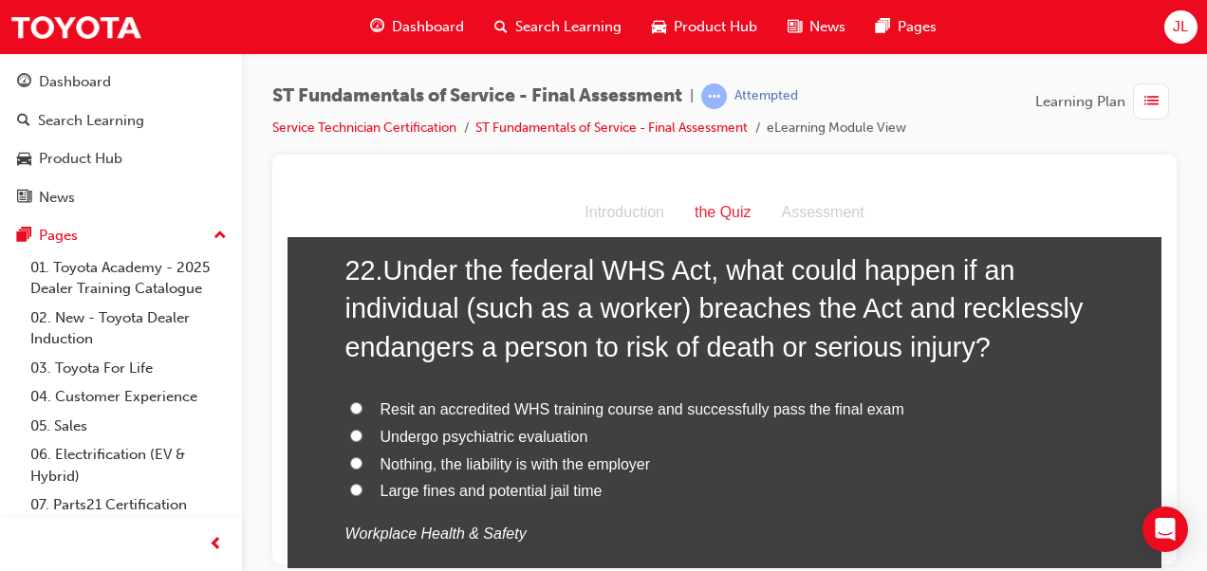
click at [427, 483] on span "Large fines and potential jail time" at bounding box center [491, 490] width 222 height 16
click at [362, 483] on input "Large fines and potential jail time" at bounding box center [356, 489] width 12 height 12
radio input "true"
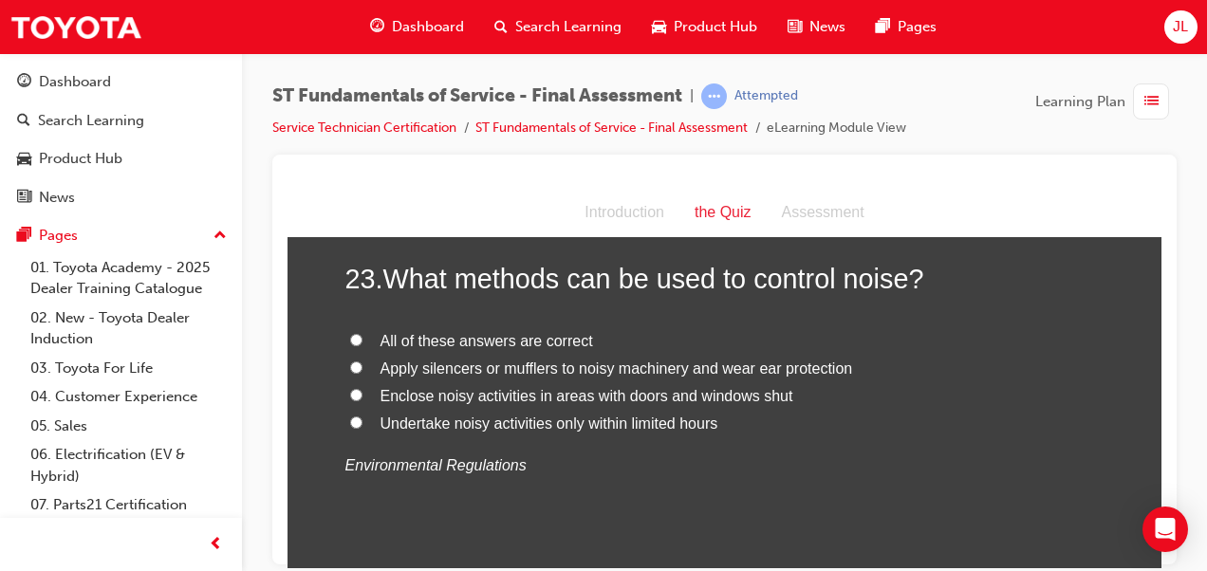
scroll to position [9632, 0]
click at [606, 414] on span "Undertake noisy activities only within limited hours" at bounding box center [549, 422] width 338 height 16
click at [362, 415] on input "Undertake noisy activities only within limited hours" at bounding box center [356, 421] width 12 height 12
radio input "true"
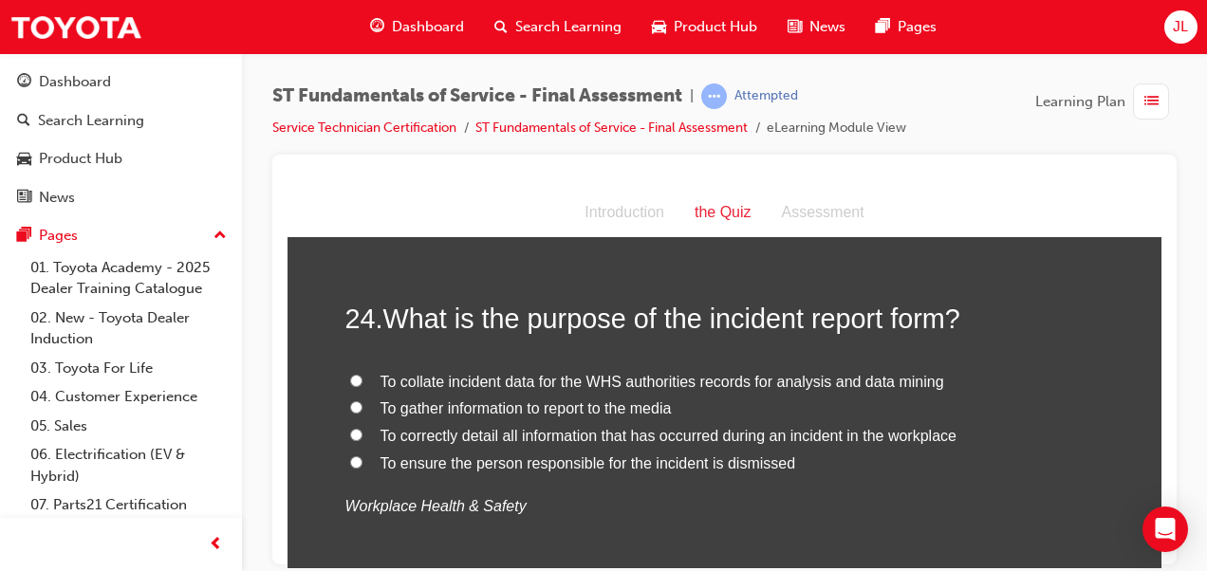
scroll to position [9995, 0]
click at [656, 431] on span "To correctly detail all information that has occurred during an incident in the…" at bounding box center [668, 434] width 576 height 16
click at [362, 431] on input "To correctly detail all information that has occurred during an incident in the…" at bounding box center [356, 433] width 12 height 12
radio input "true"
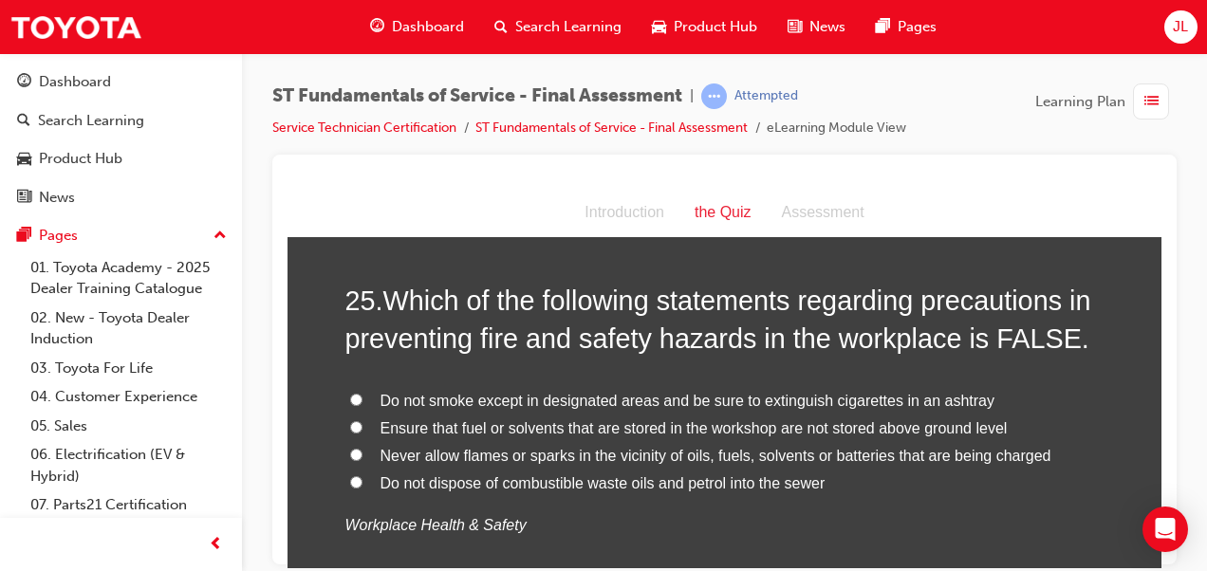
scroll to position [10428, 0]
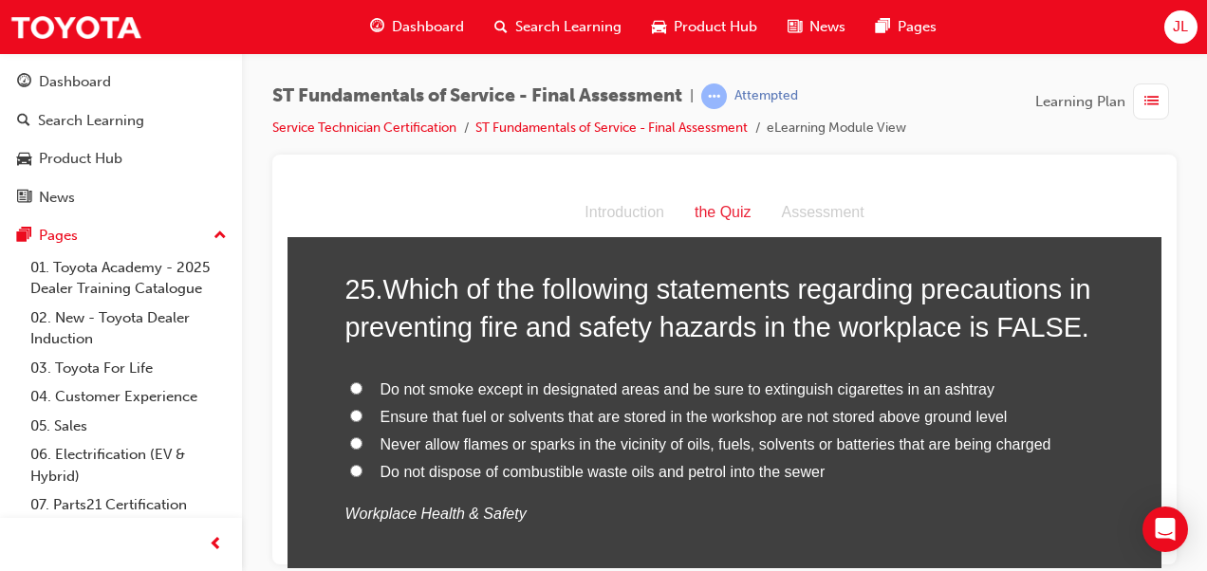
click at [582, 389] on span "Do not smoke except in designated areas and be sure to extinguish cigarettes in…" at bounding box center [687, 388] width 615 height 16
click at [362, 389] on input "Do not smoke except in designated areas and be sure to extinguish cigarettes in…" at bounding box center [356, 387] width 12 height 12
radio input "true"
click at [764, 411] on span "Ensure that fuel or solvents that are stored in the workshop are not stored abo…" at bounding box center [693, 416] width 627 height 16
click at [362, 411] on input "Ensure that fuel or solvents that are stored in the workshop are not stored abo…" at bounding box center [356, 415] width 12 height 12
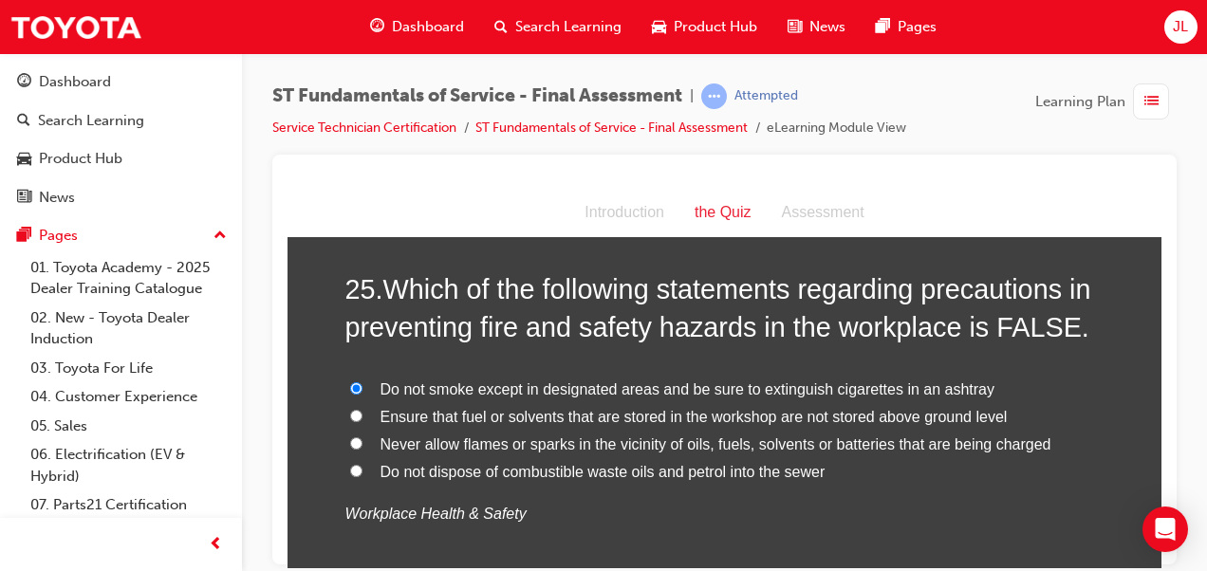
radio input "true"
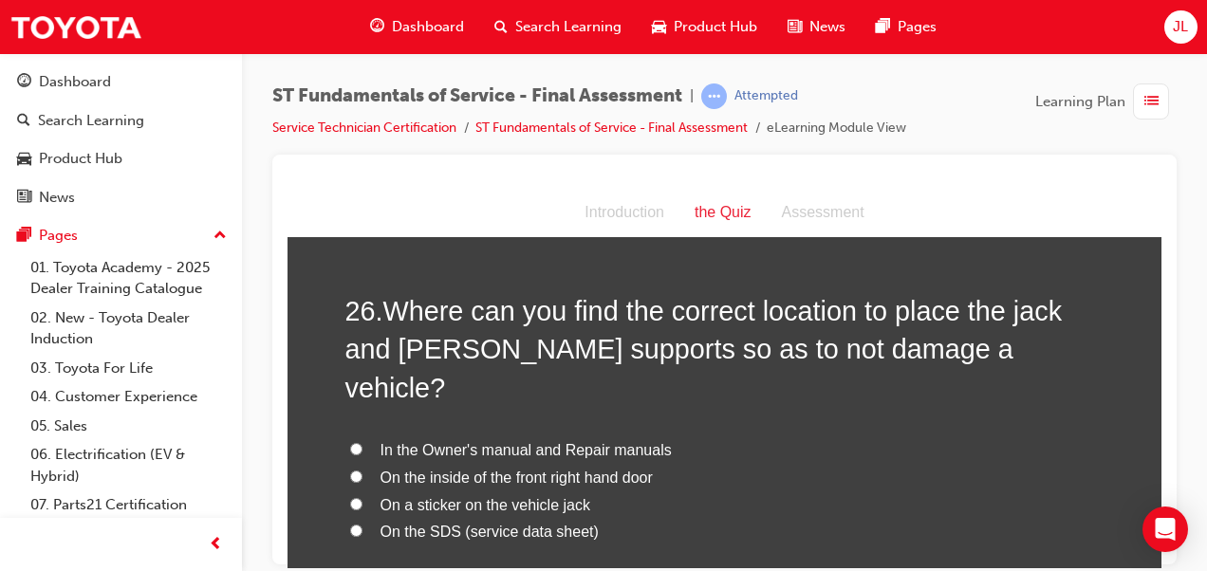
scroll to position [10841, 0]
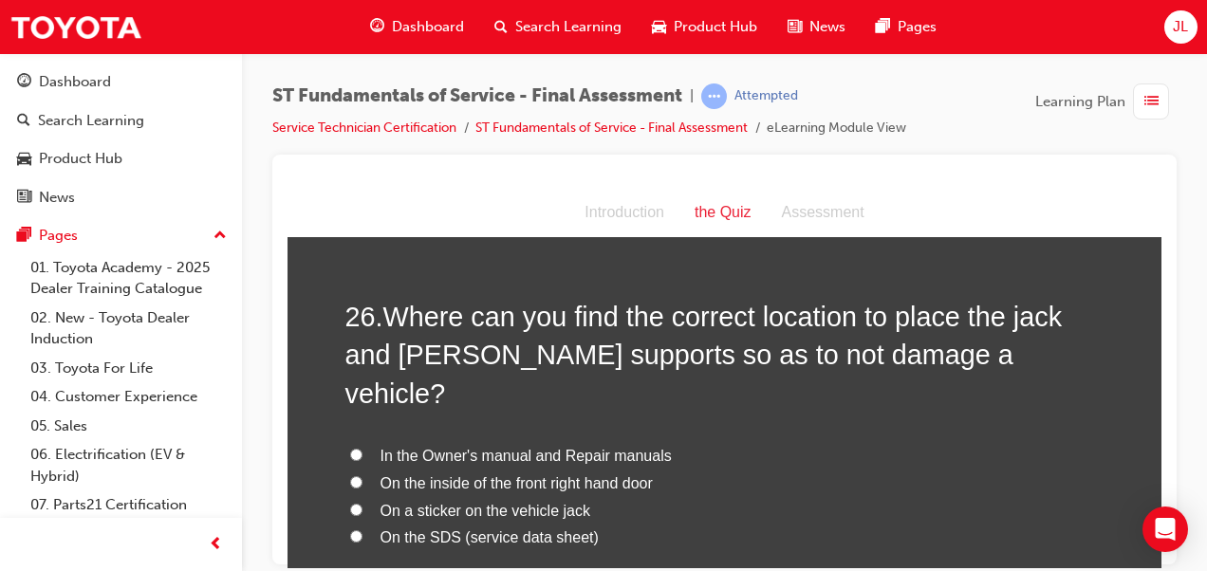
click at [518, 447] on span "In the Owner's manual and Repair manuals" at bounding box center [525, 455] width 291 height 16
click at [362, 448] on input "In the Owner's manual and Repair manuals" at bounding box center [356, 454] width 12 height 12
radio input "true"
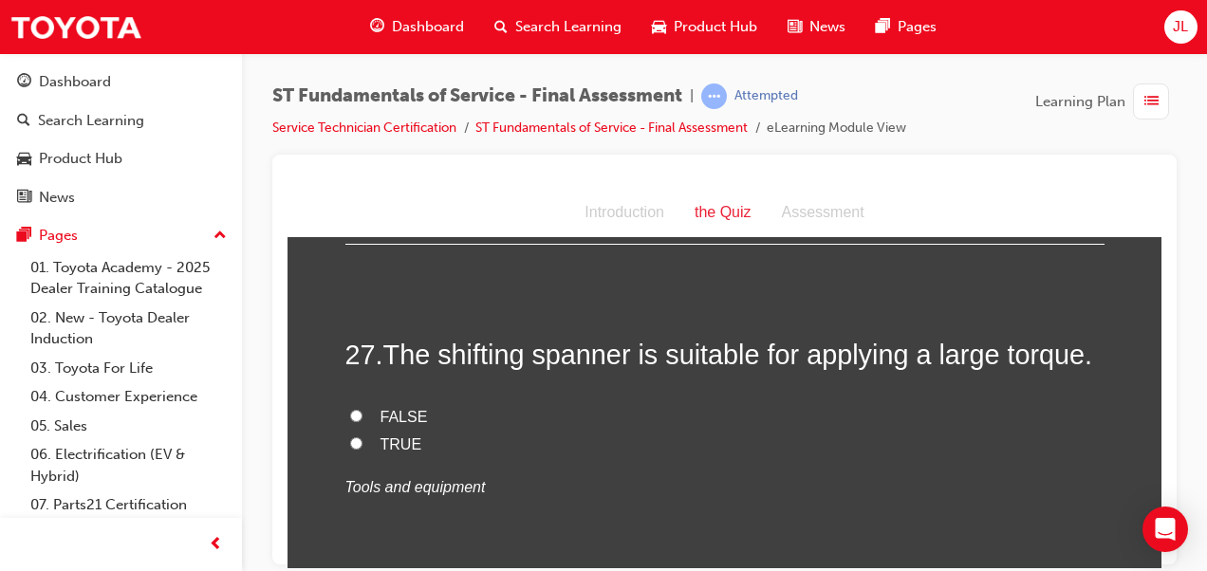
scroll to position [11283, 0]
click at [351, 437] on input "TRUE" at bounding box center [356, 443] width 12 height 12
radio input "true"
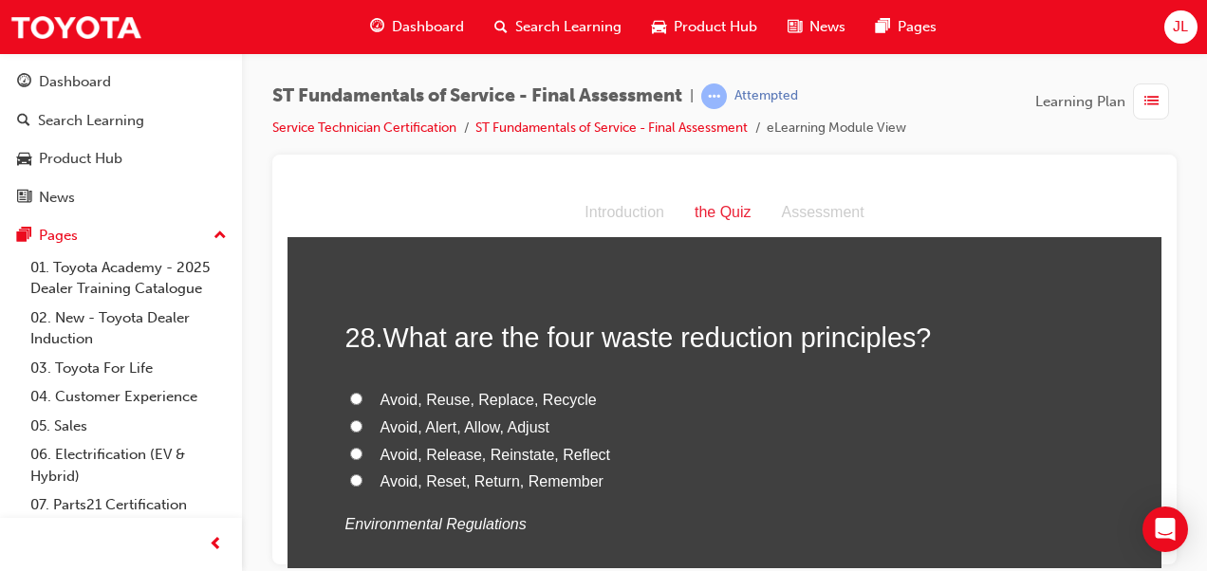
scroll to position [11651, 0]
click at [492, 390] on span "Avoid, Reuse, Replace, Recycle" at bounding box center [488, 398] width 216 height 16
click at [362, 391] on input "Avoid, Reuse, Replace, Recycle" at bounding box center [356, 397] width 12 height 12
radio input "true"
click at [500, 417] on span "Avoid, Alert, Allow, Adjust" at bounding box center [464, 425] width 169 height 16
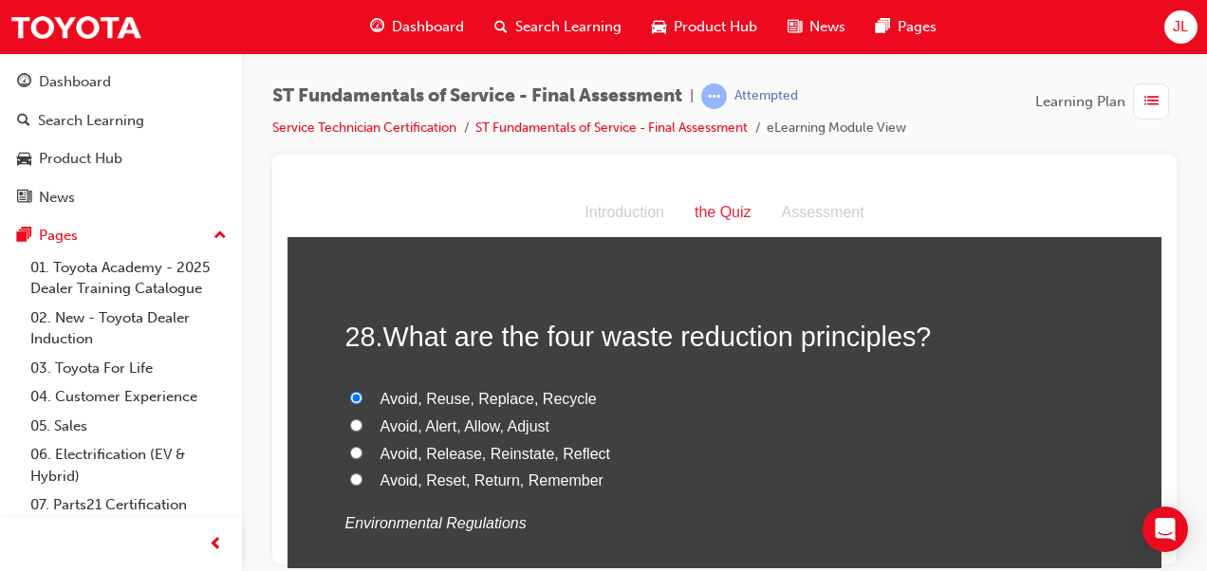
click at [362, 418] on input "Avoid, Alert, Allow, Adjust" at bounding box center [356, 424] width 12 height 12
radio input "true"
click at [499, 390] on span "Avoid, Reuse, Replace, Recycle" at bounding box center [488, 398] width 216 height 16
click at [362, 391] on input "Avoid, Reuse, Replace, Recycle" at bounding box center [356, 397] width 12 height 12
radio input "true"
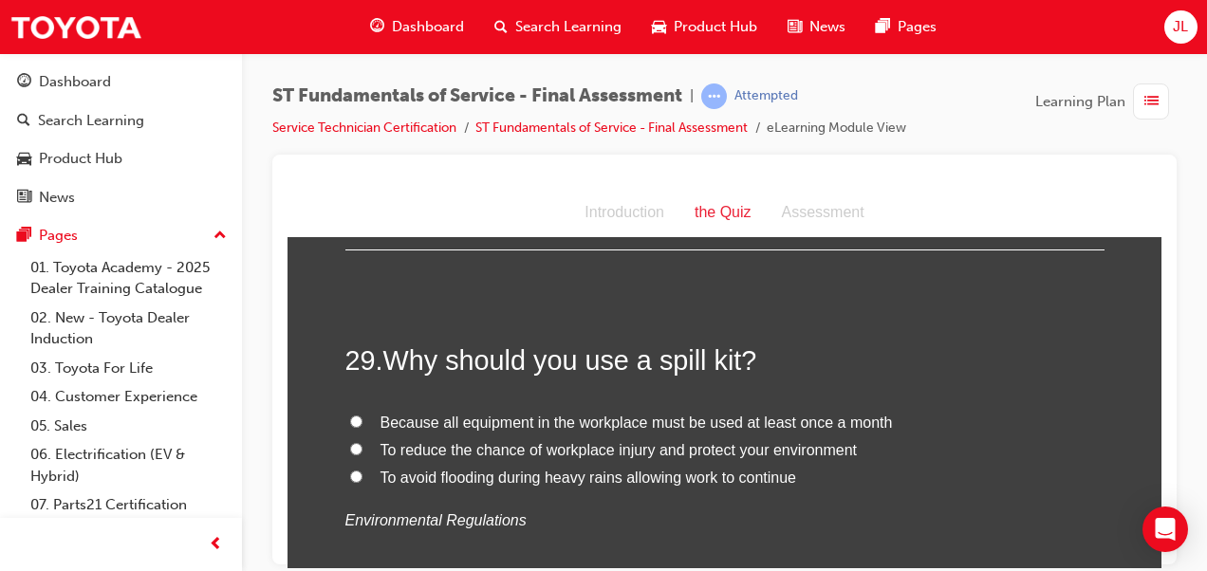
scroll to position [12033, 0]
click at [504, 438] on span "To reduce the chance of workplace injury and protect your environment" at bounding box center [618, 446] width 477 height 16
click at [362, 439] on input "To reduce the chance of workplace injury and protect your environment" at bounding box center [356, 445] width 12 height 12
radio input "true"
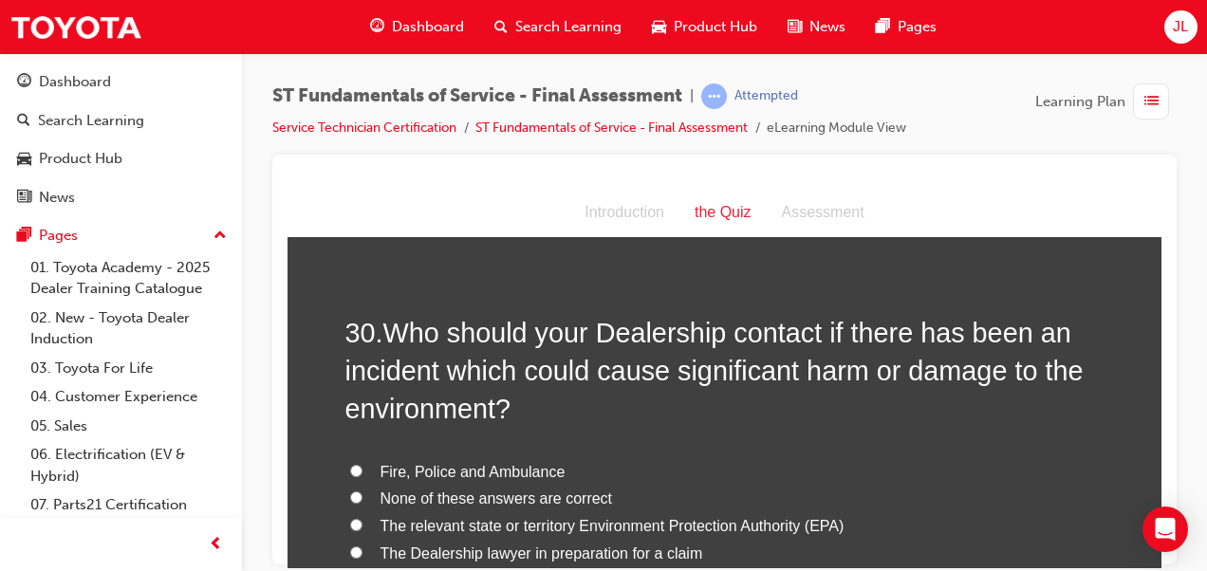
scroll to position [12432, 0]
click at [525, 465] on span "Fire, Police and Ambulance" at bounding box center [472, 473] width 185 height 16
click at [362, 466] on input "Fire, Police and Ambulance" at bounding box center [356, 472] width 12 height 12
radio input "true"
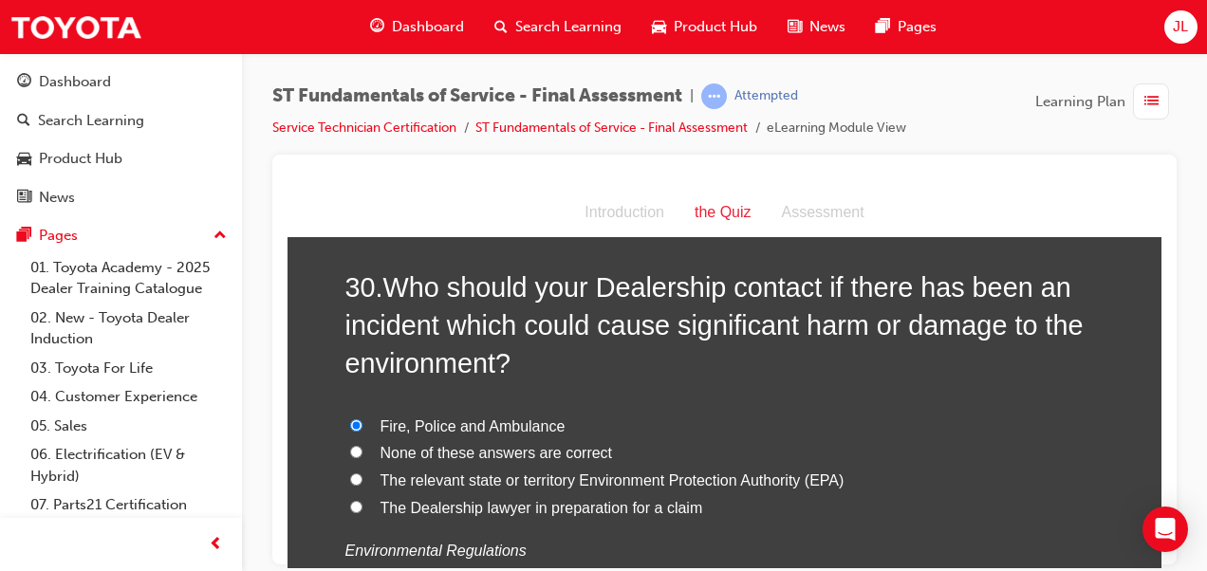
scroll to position [12482, 0]
click at [557, 470] on span "The relevant state or territory Environment Protection Authority (EPA)" at bounding box center [612, 478] width 464 height 16
click at [362, 471] on input "The relevant state or territory Environment Protection Authority (EPA)" at bounding box center [356, 477] width 12 height 12
radio input "true"
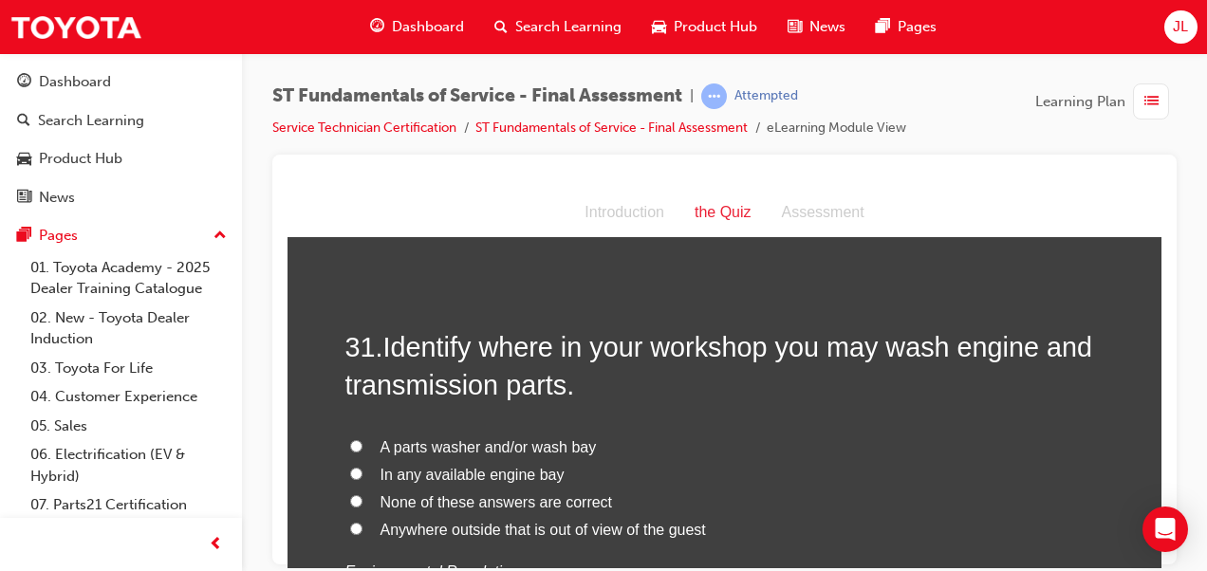
scroll to position [12898, 0]
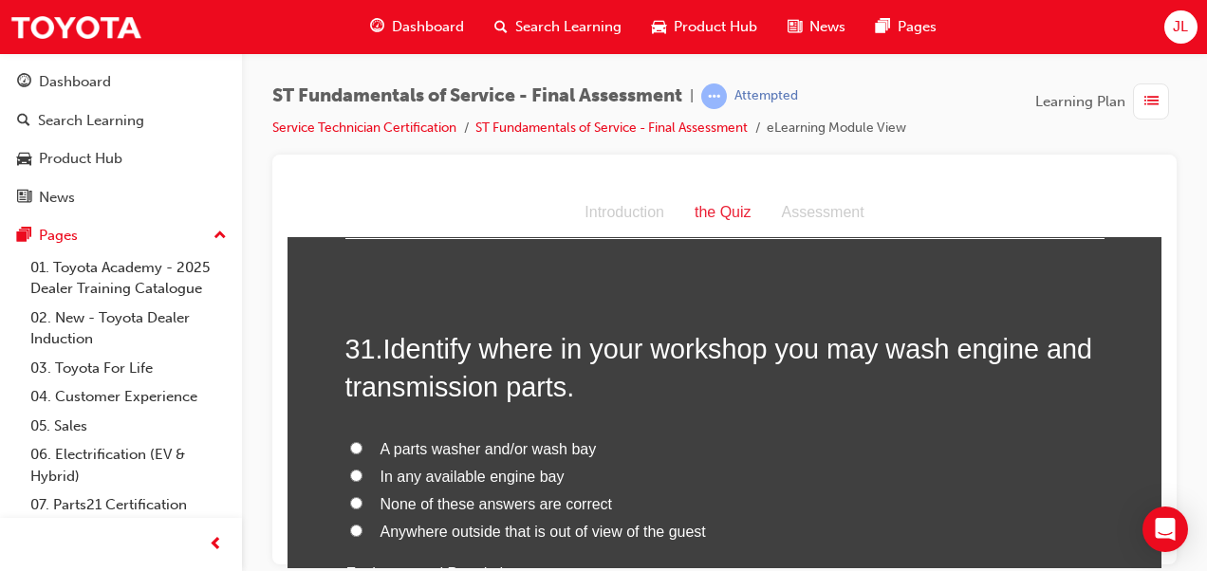
click at [431, 440] on span "A parts washer and/or wash bay" at bounding box center [488, 448] width 216 height 16
click at [362, 441] on input "A parts washer and/or wash bay" at bounding box center [356, 447] width 12 height 12
radio input "true"
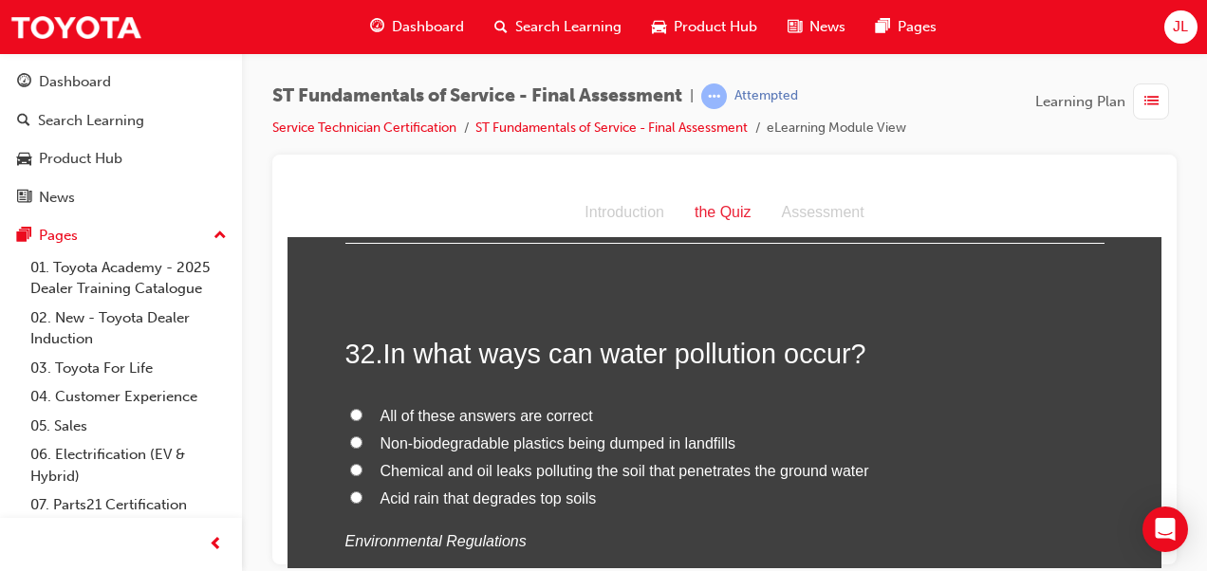
scroll to position [13333, 0]
click at [485, 409] on span "All of these answers are correct" at bounding box center [486, 417] width 213 height 16
click at [362, 410] on input "All of these answers are correct" at bounding box center [356, 416] width 12 height 12
radio input "true"
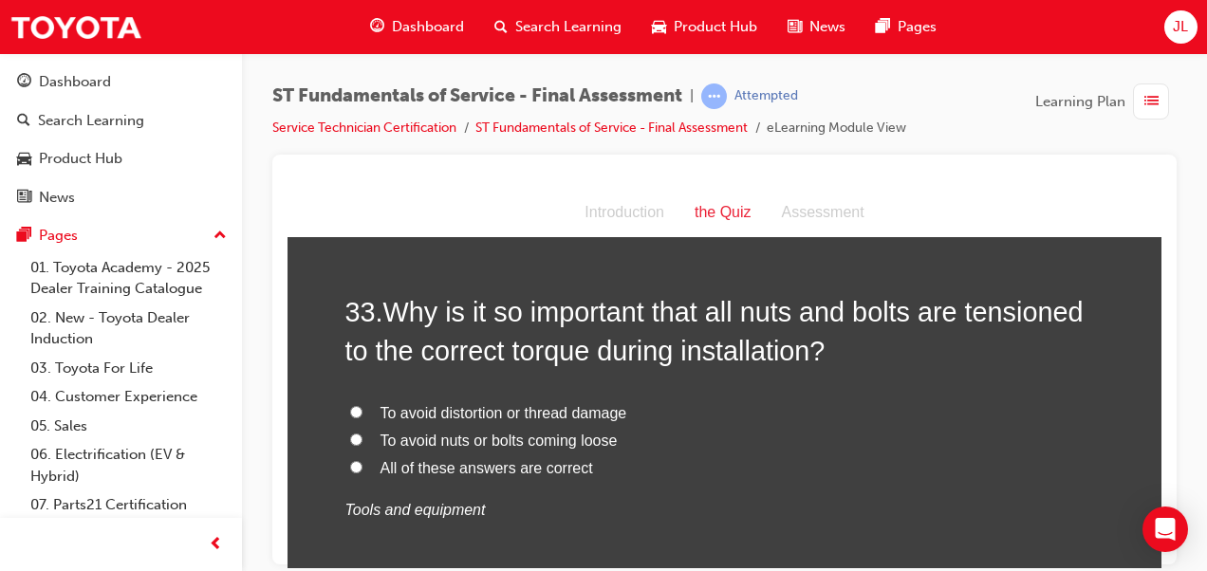
scroll to position [13781, 0]
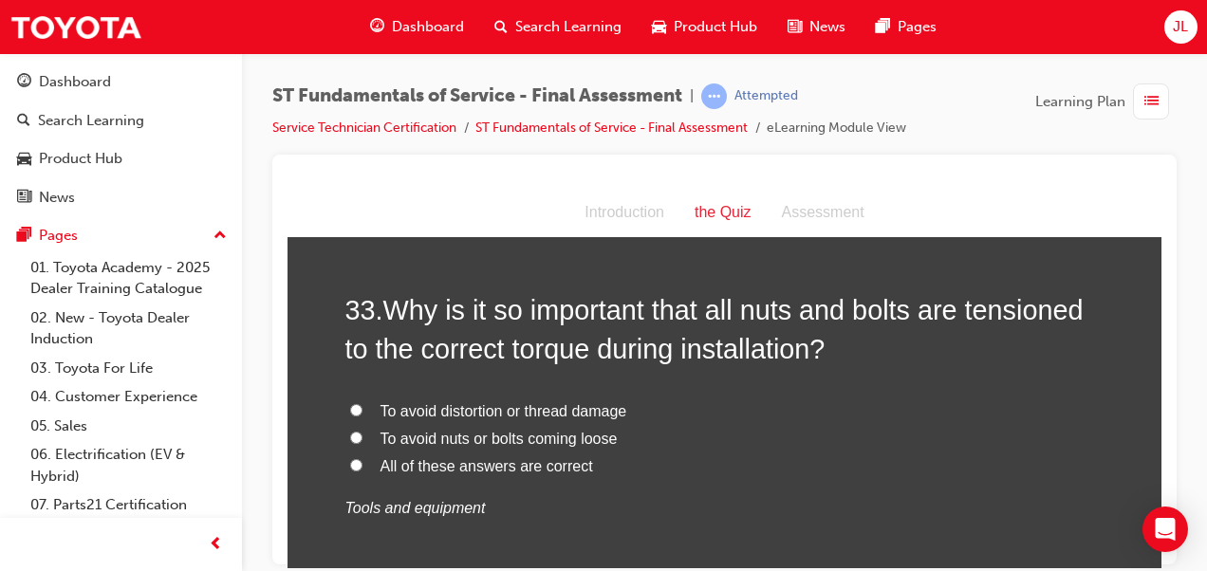
click at [463, 457] on span "All of these answers are correct" at bounding box center [486, 465] width 213 height 16
click at [362, 458] on input "All of these answers are correct" at bounding box center [356, 464] width 12 height 12
radio input "true"
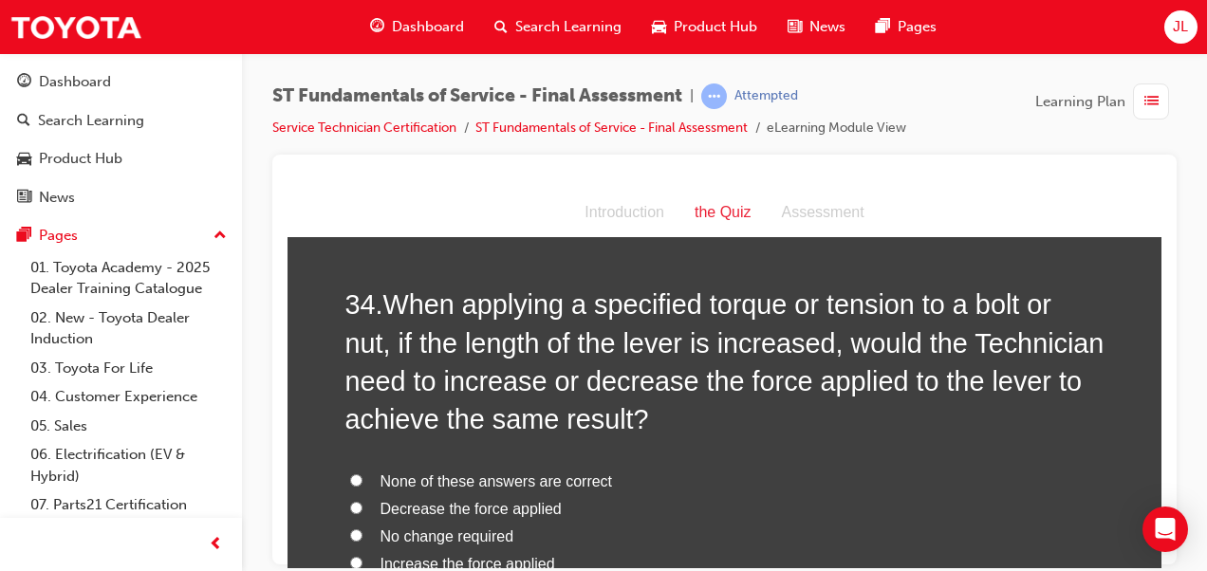
scroll to position [14201, 0]
click at [452, 473] on span "None of these answers are correct" at bounding box center [496, 481] width 232 height 16
click at [362, 474] on input "None of these answers are correct" at bounding box center [356, 480] width 12 height 12
radio input "true"
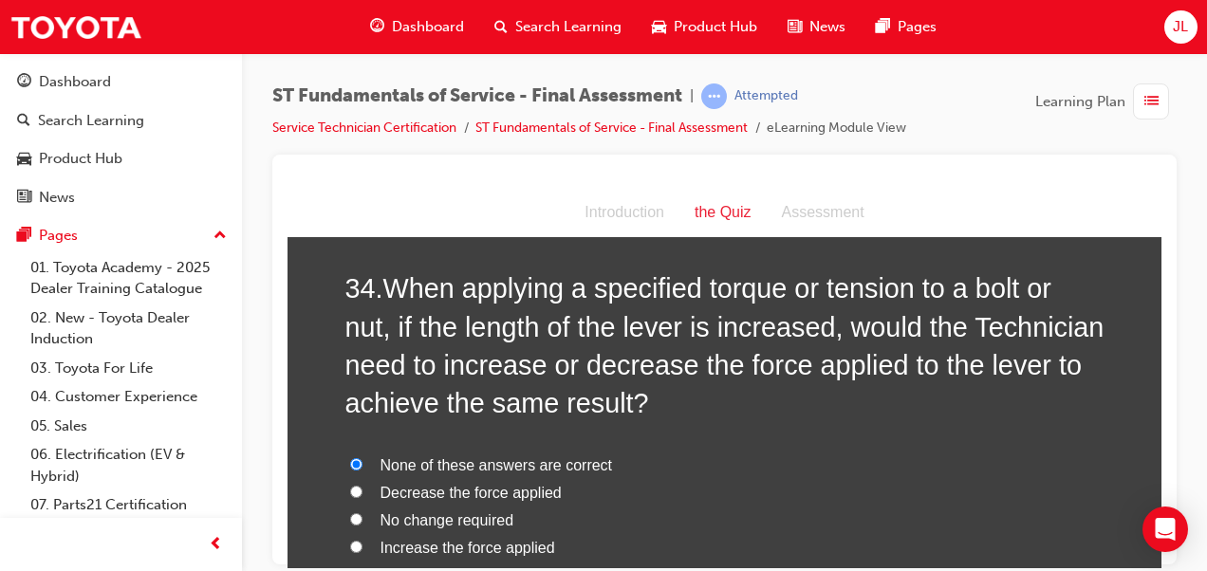
scroll to position [14221, 0]
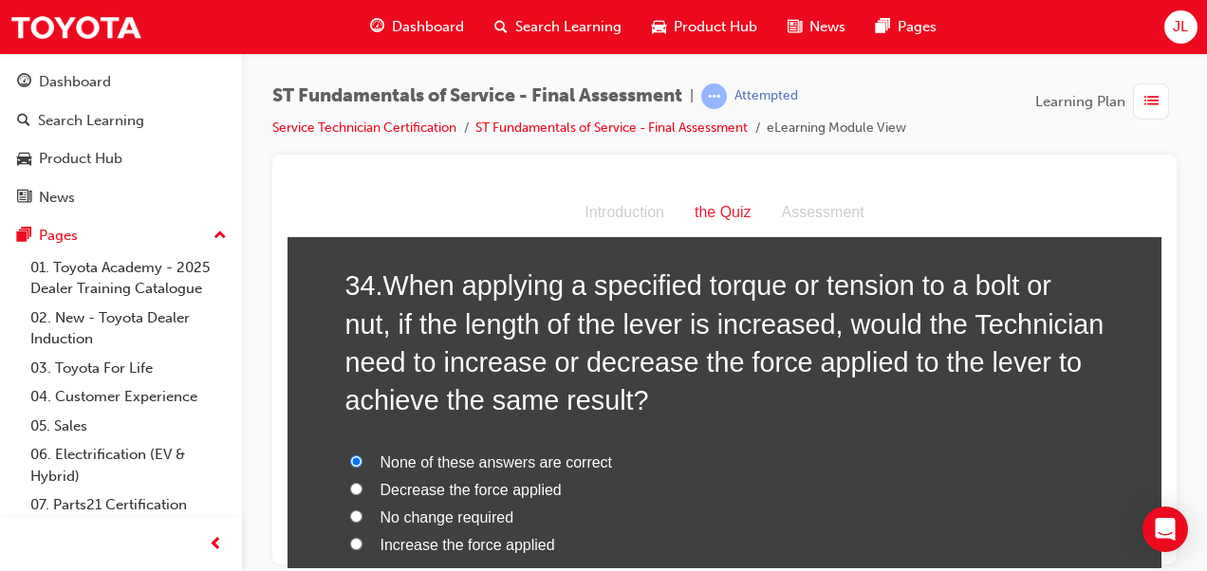
click at [483, 481] on span "Decrease the force applied" at bounding box center [470, 489] width 181 height 16
click at [362, 482] on input "Decrease the force applied" at bounding box center [356, 488] width 12 height 12
radio input "true"
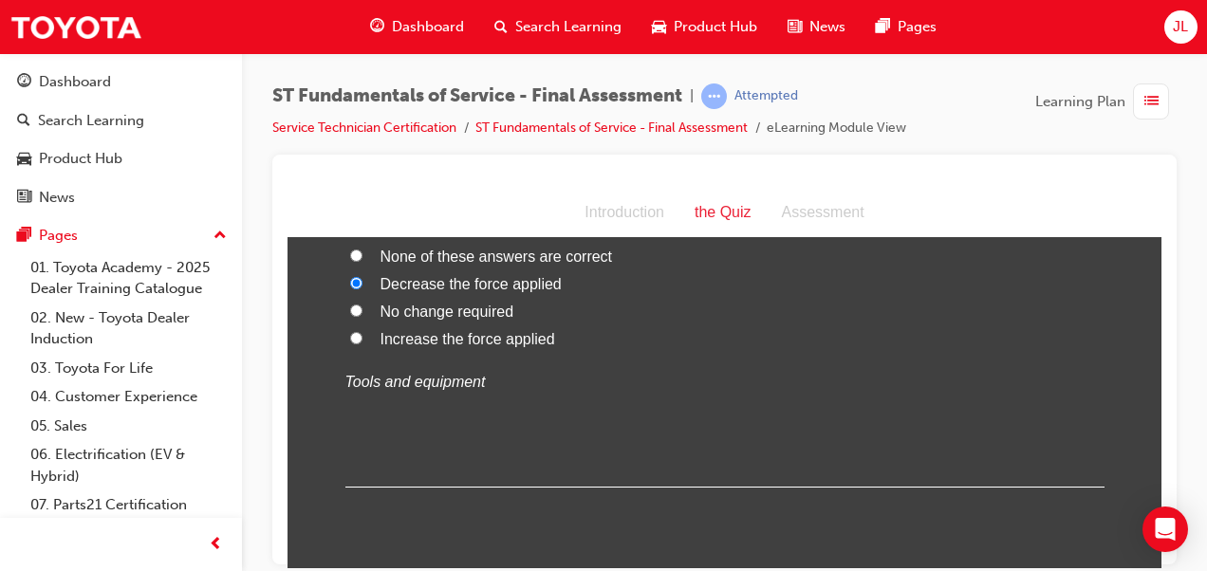
scroll to position [14442, 0]
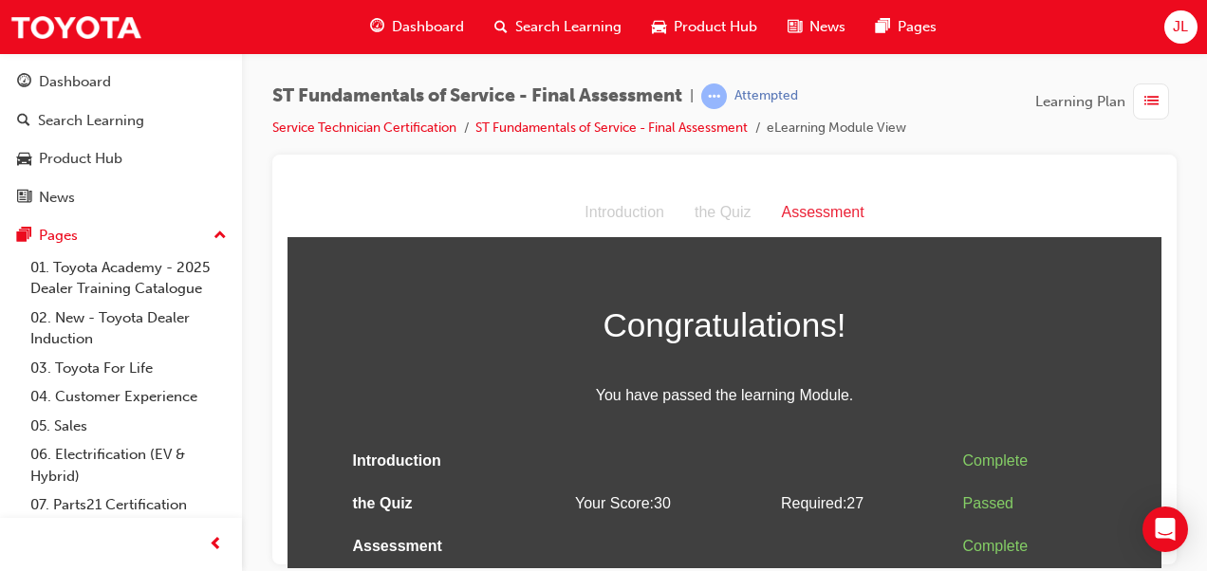
scroll to position [0, 0]
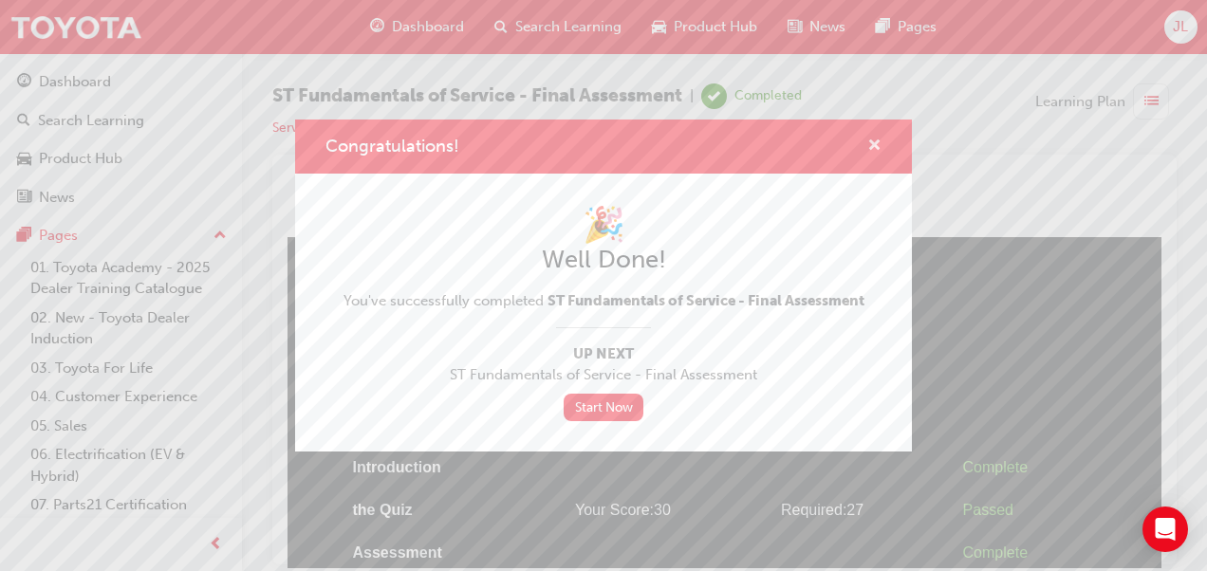
click at [874, 146] on span "cross-icon" at bounding box center [874, 147] width 14 height 17
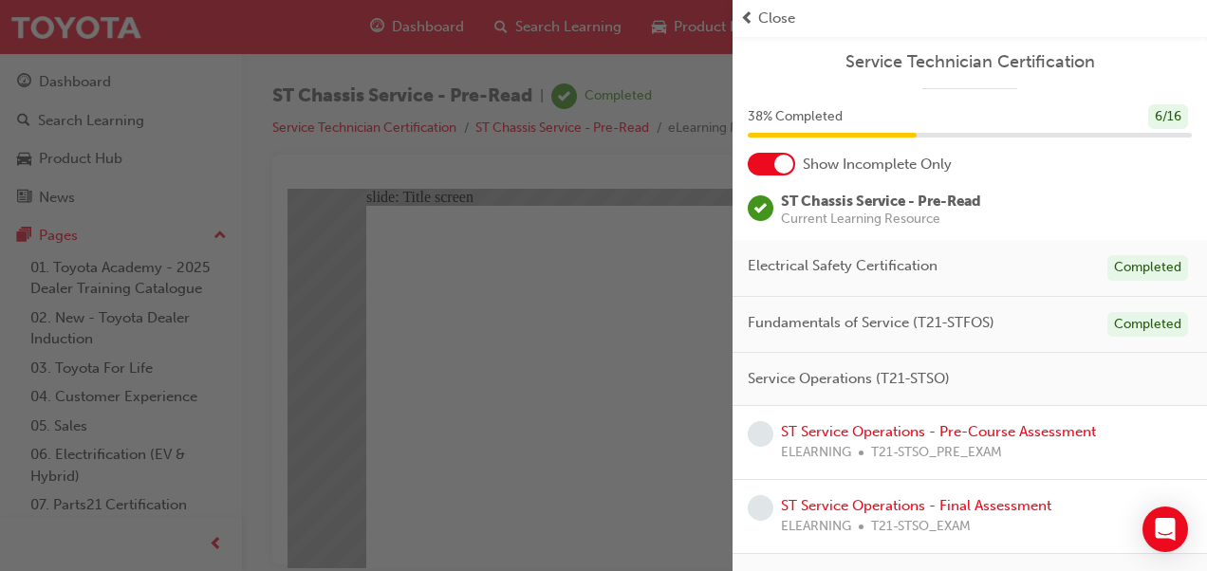
click at [641, 288] on div "button" at bounding box center [366, 285] width 732 height 571
click at [113, 74] on div "button" at bounding box center [366, 285] width 732 height 571
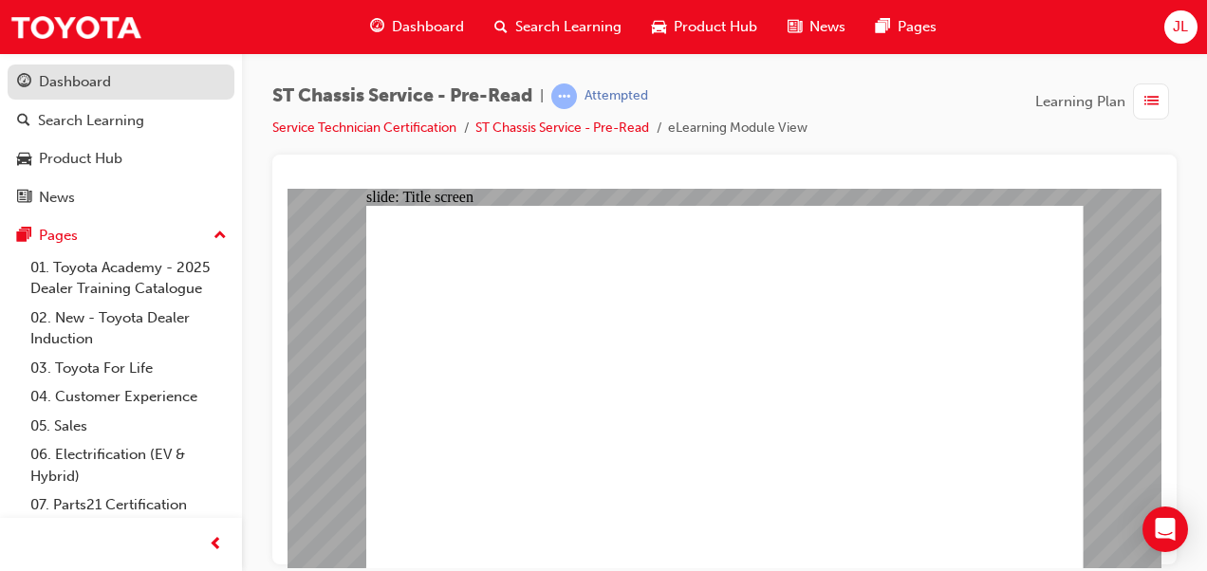
click at [129, 91] on div "Dashboard" at bounding box center [121, 82] width 208 height 24
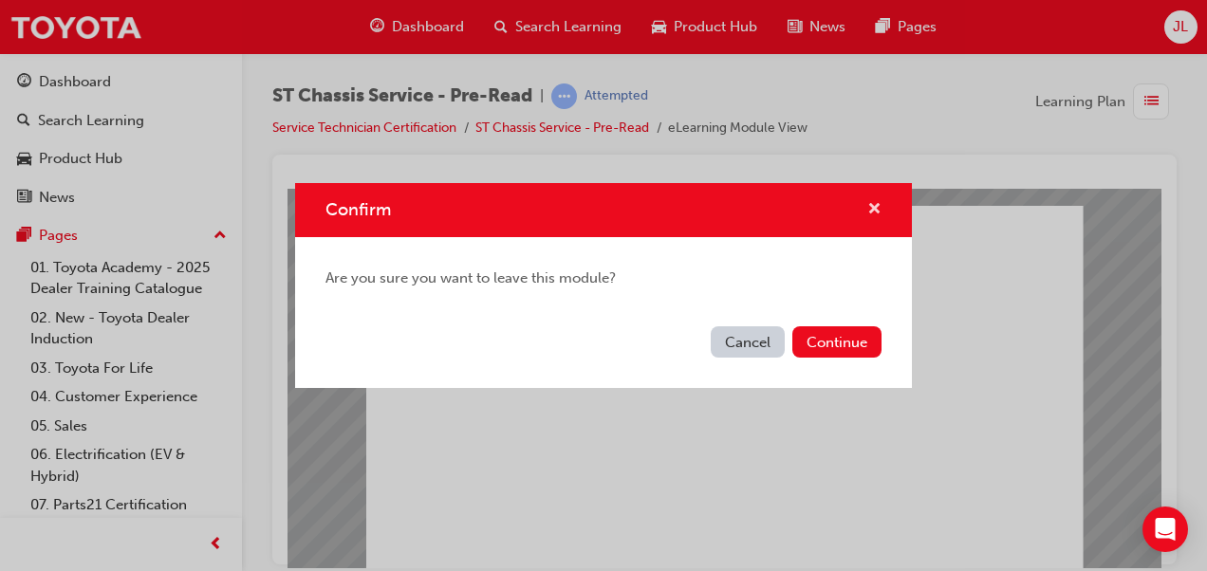
click at [877, 204] on span "cross-icon" at bounding box center [874, 210] width 14 height 17
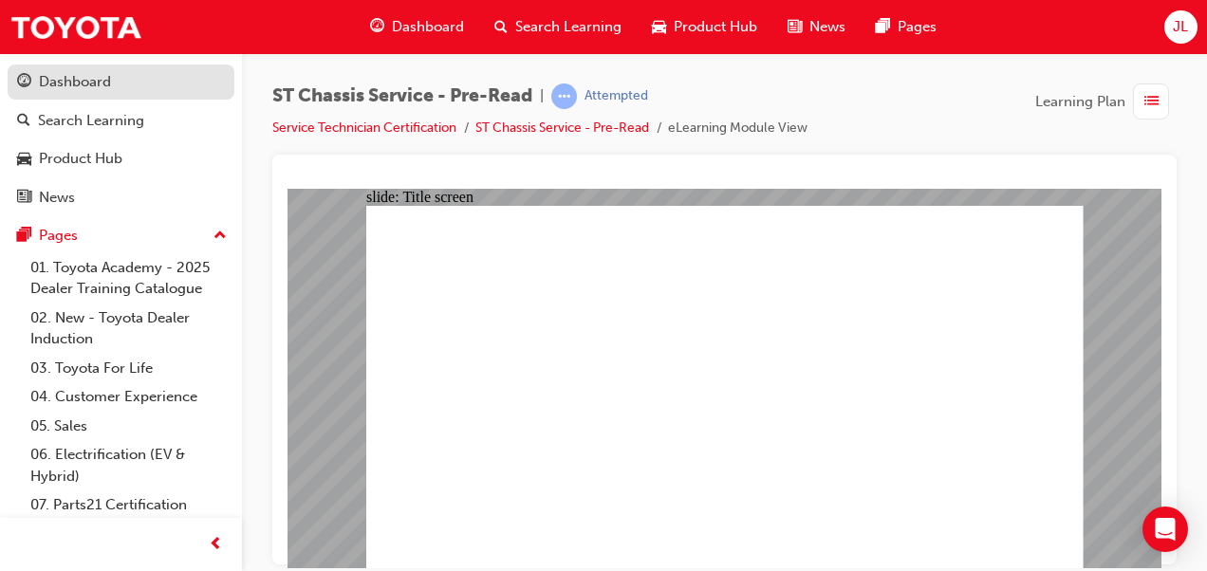
click at [140, 91] on div "Dashboard" at bounding box center [121, 82] width 208 height 24
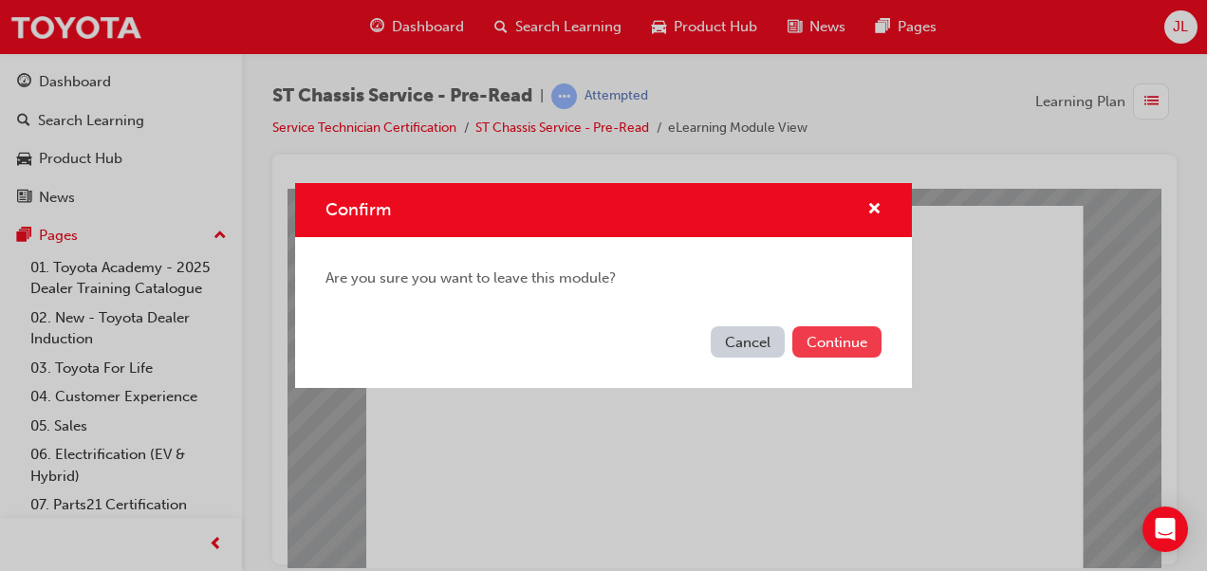
click at [823, 340] on button "Continue" at bounding box center [836, 341] width 89 height 31
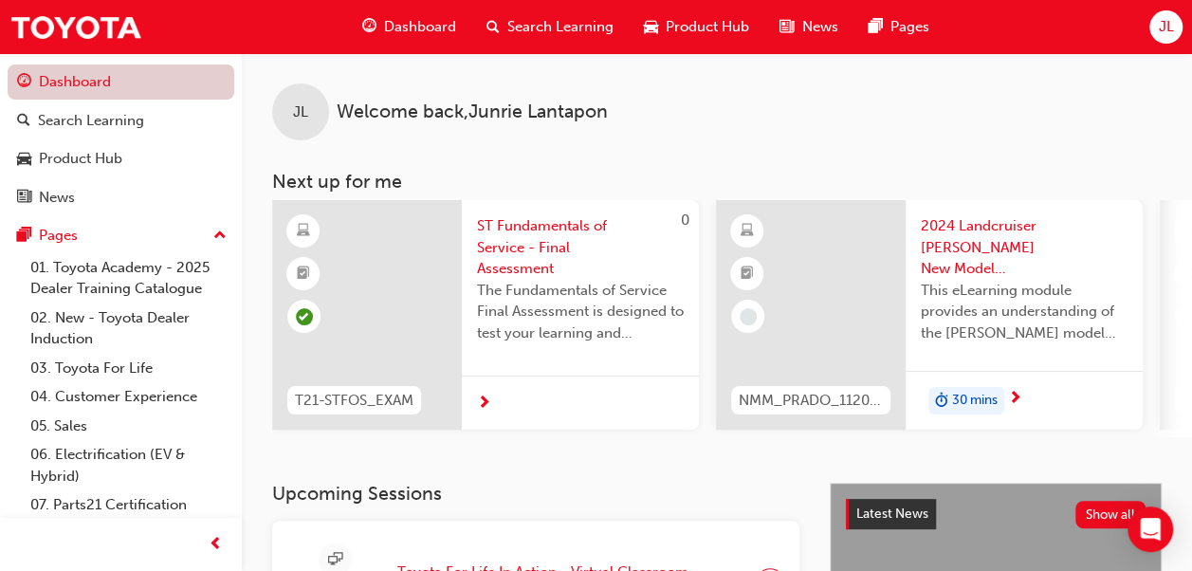
click at [141, 93] on link "Dashboard" at bounding box center [121, 82] width 227 height 35
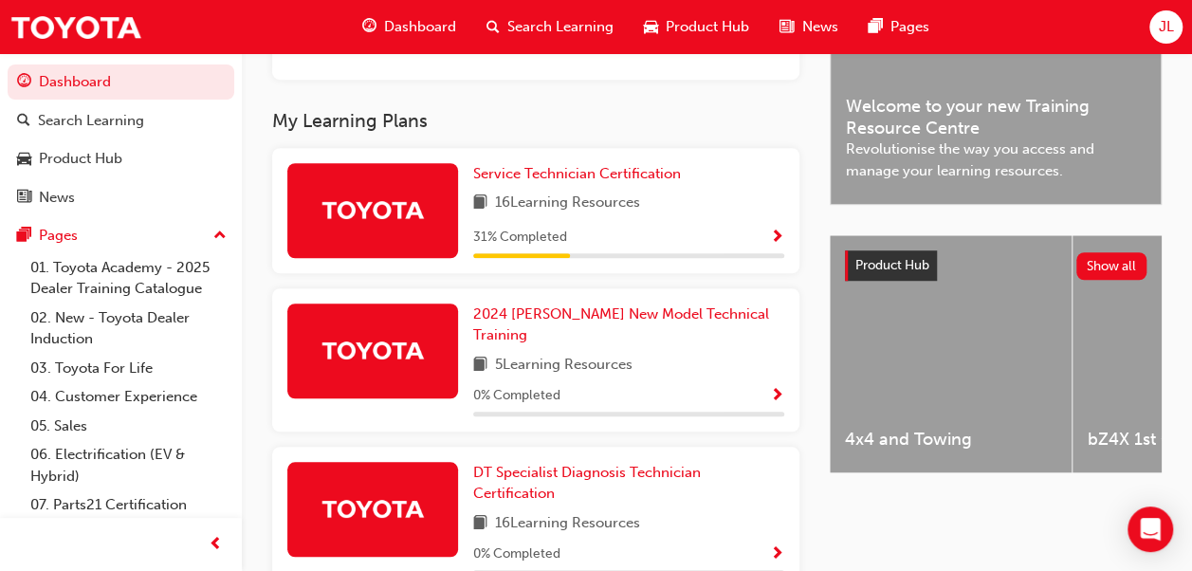
scroll to position [552, 0]
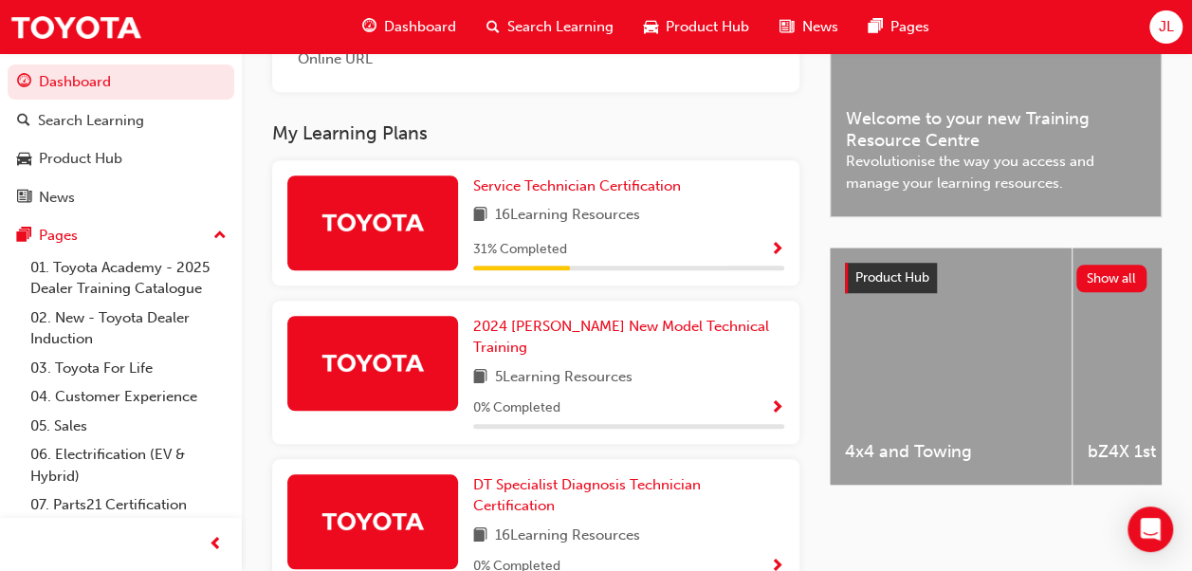
click at [772, 253] on span "Show Progress" at bounding box center [777, 250] width 14 height 17
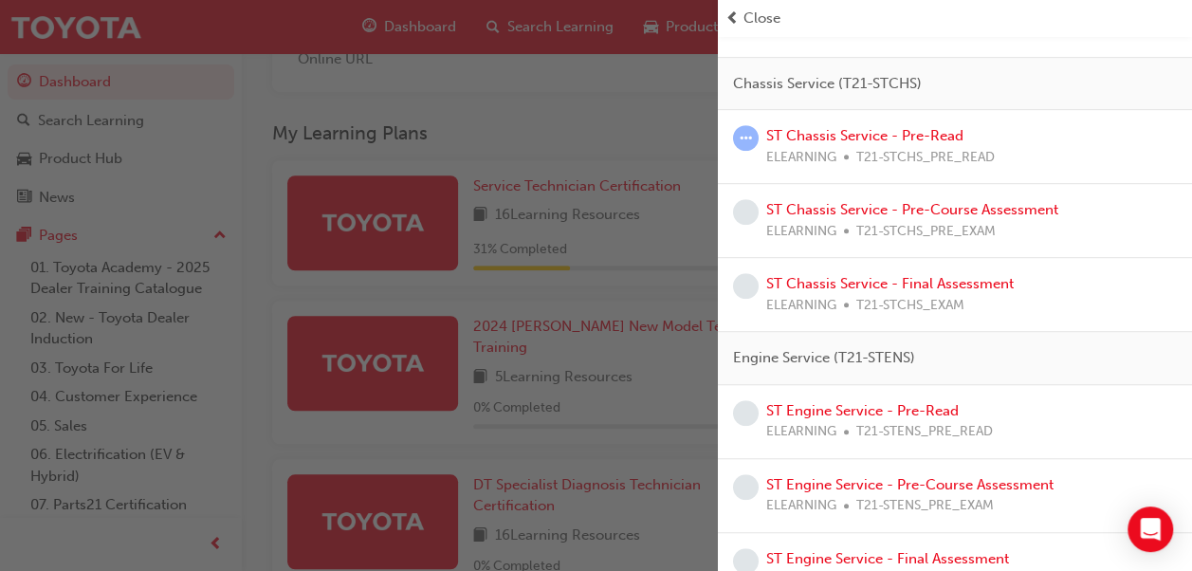
scroll to position [454, 0]
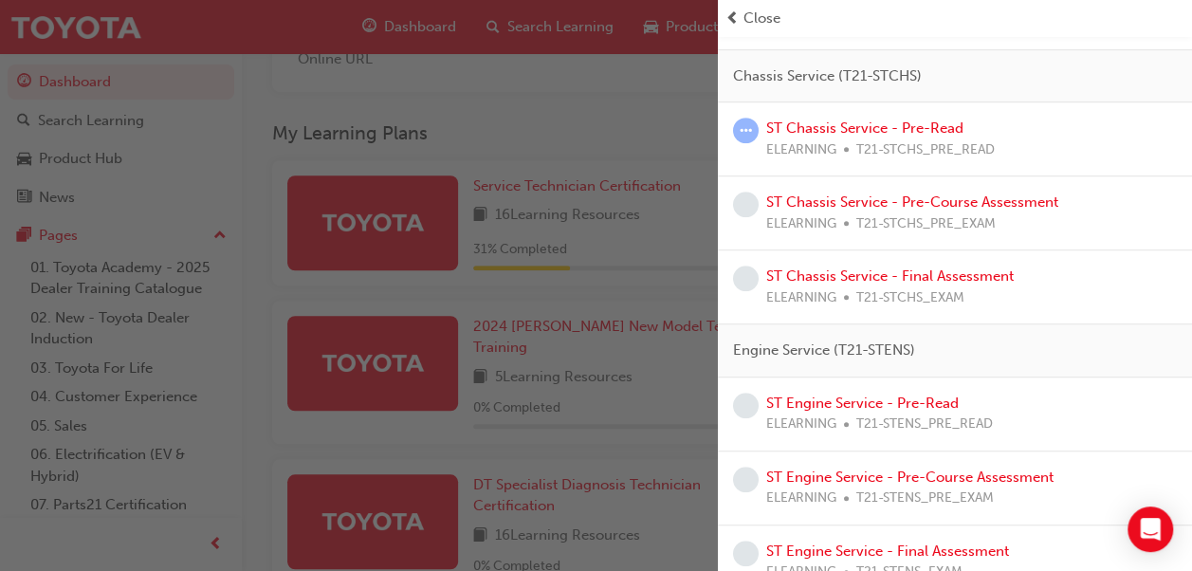
click at [686, 287] on div "button" at bounding box center [359, 285] width 718 height 571
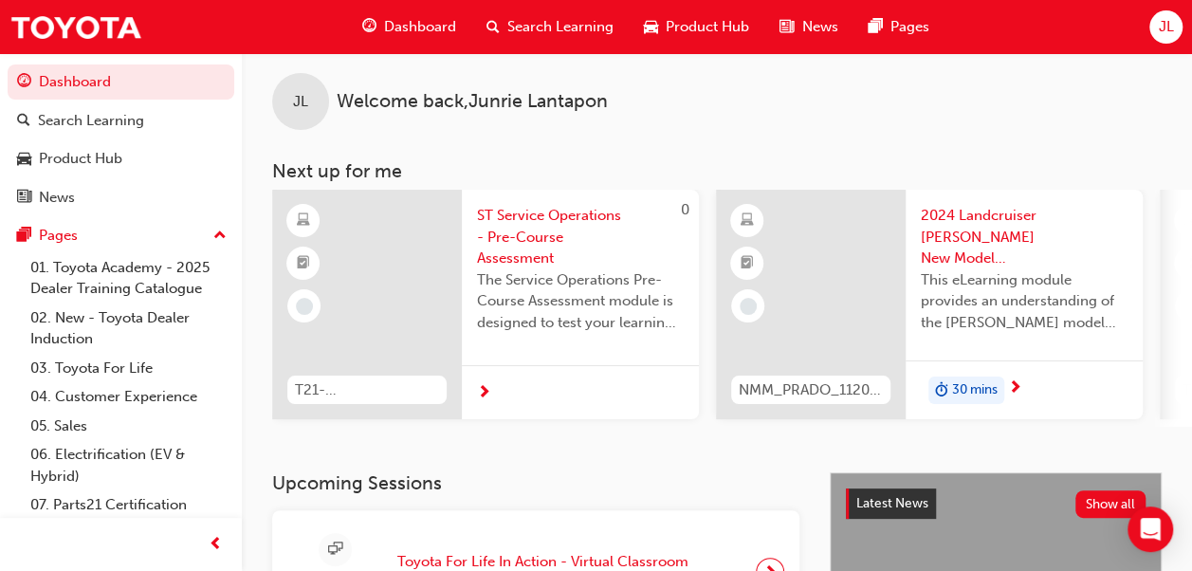
scroll to position [0, 0]
